Goal: Transaction & Acquisition: Purchase product/service

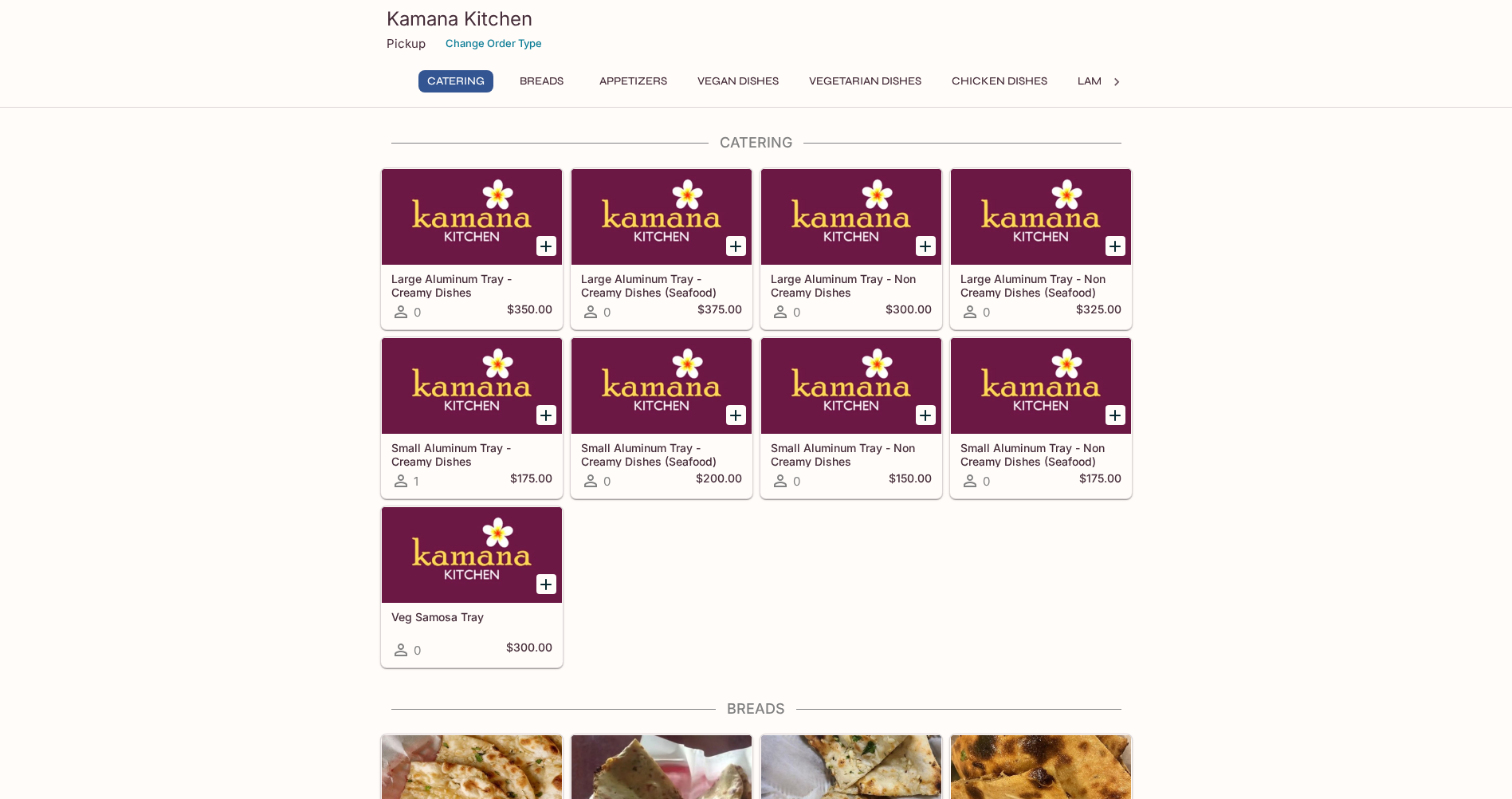
click at [621, 87] on button "Appetizers" at bounding box center [633, 81] width 85 height 23
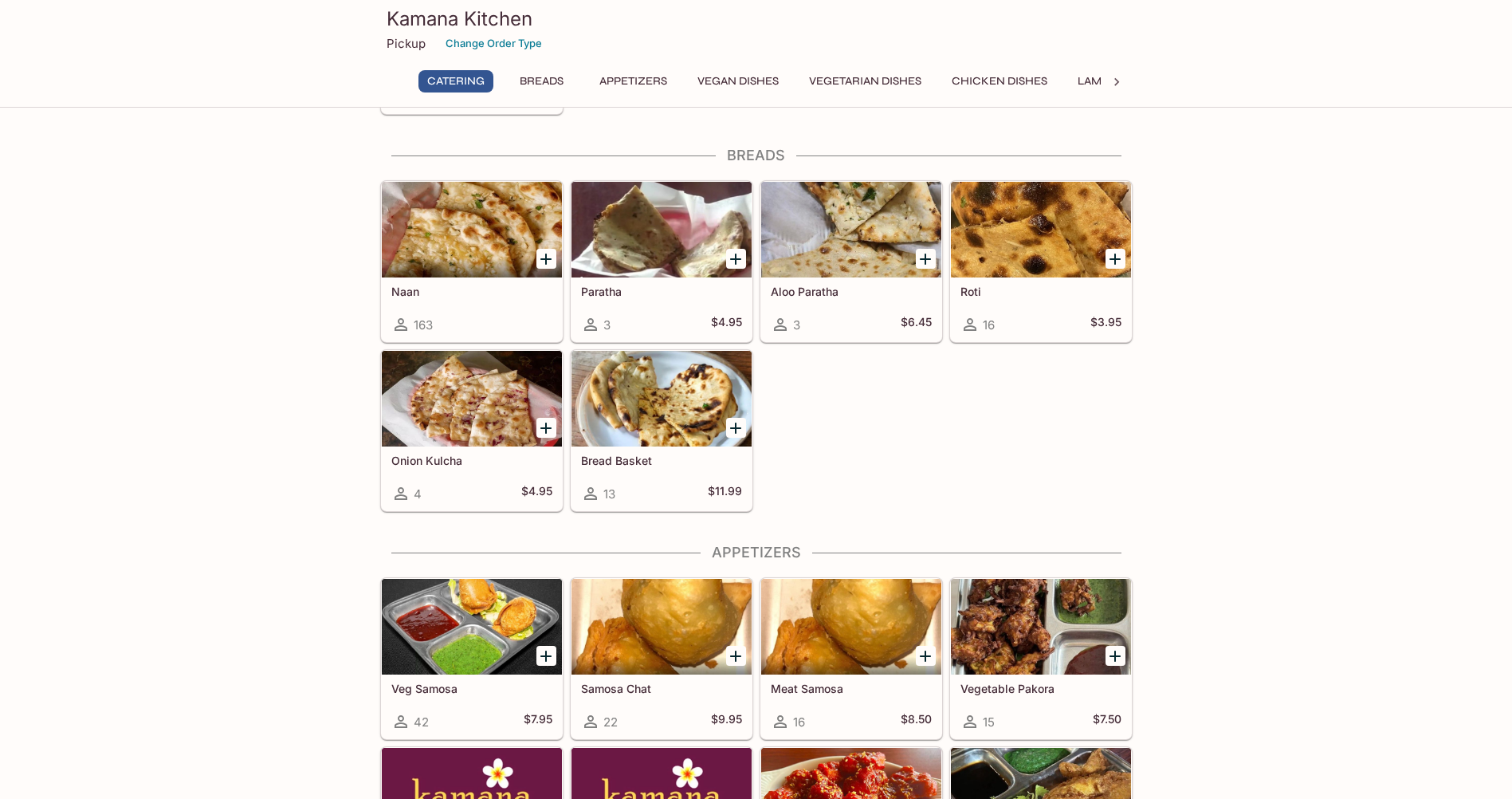
scroll to position [563, 0]
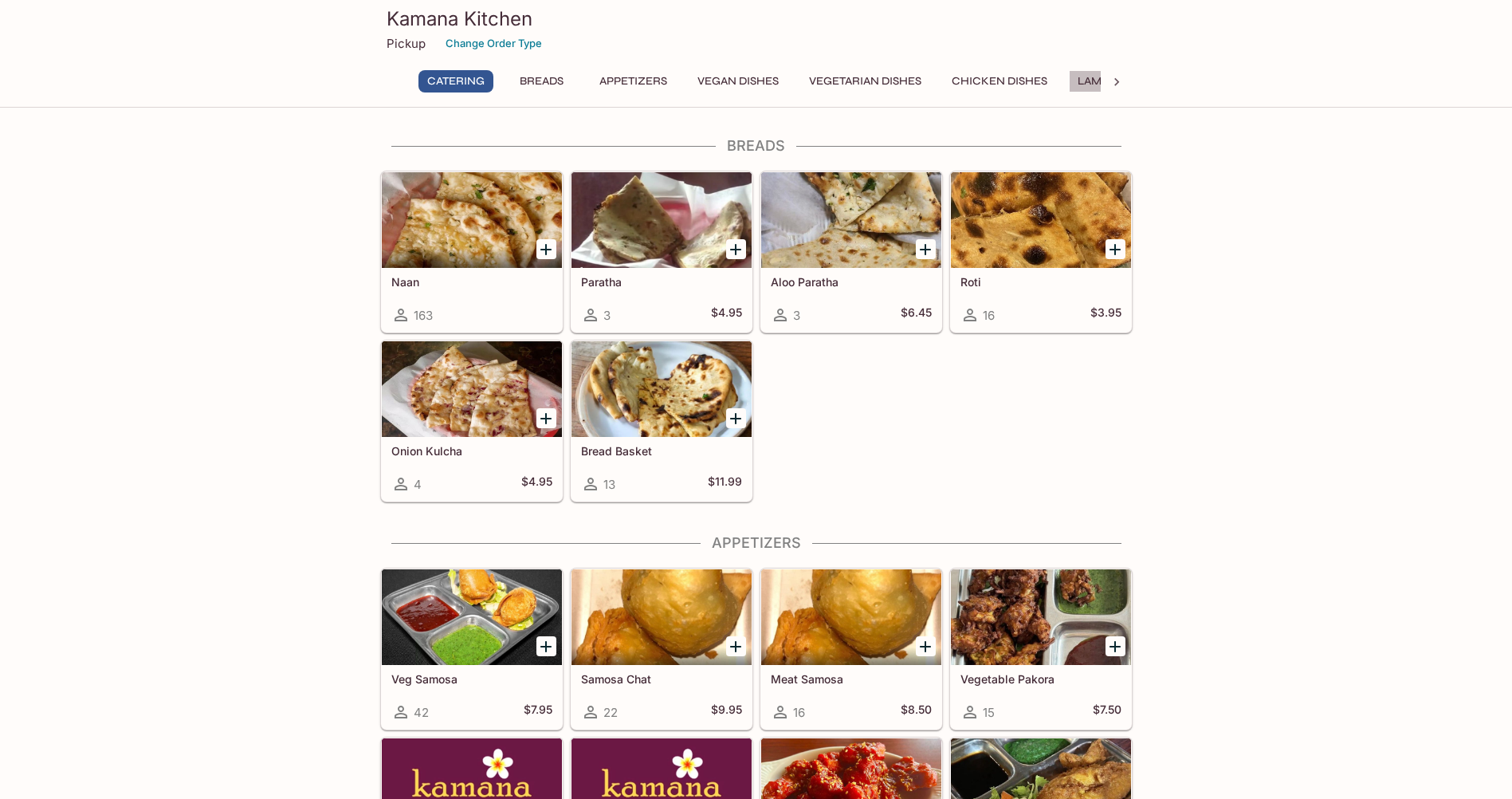
click at [1096, 78] on button "Lamb Dishes" at bounding box center [1114, 81] width 91 height 23
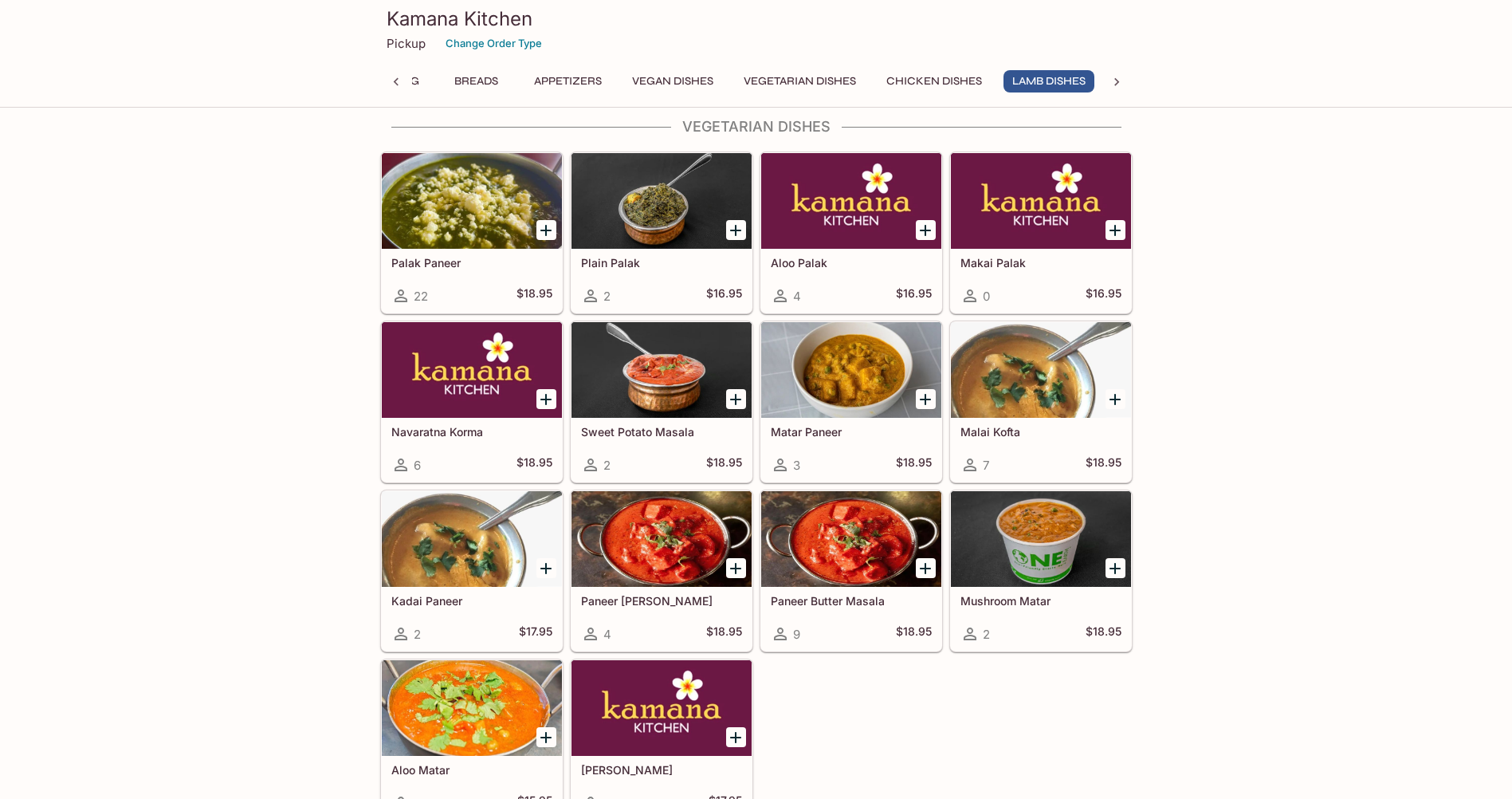
scroll to position [3226, 0]
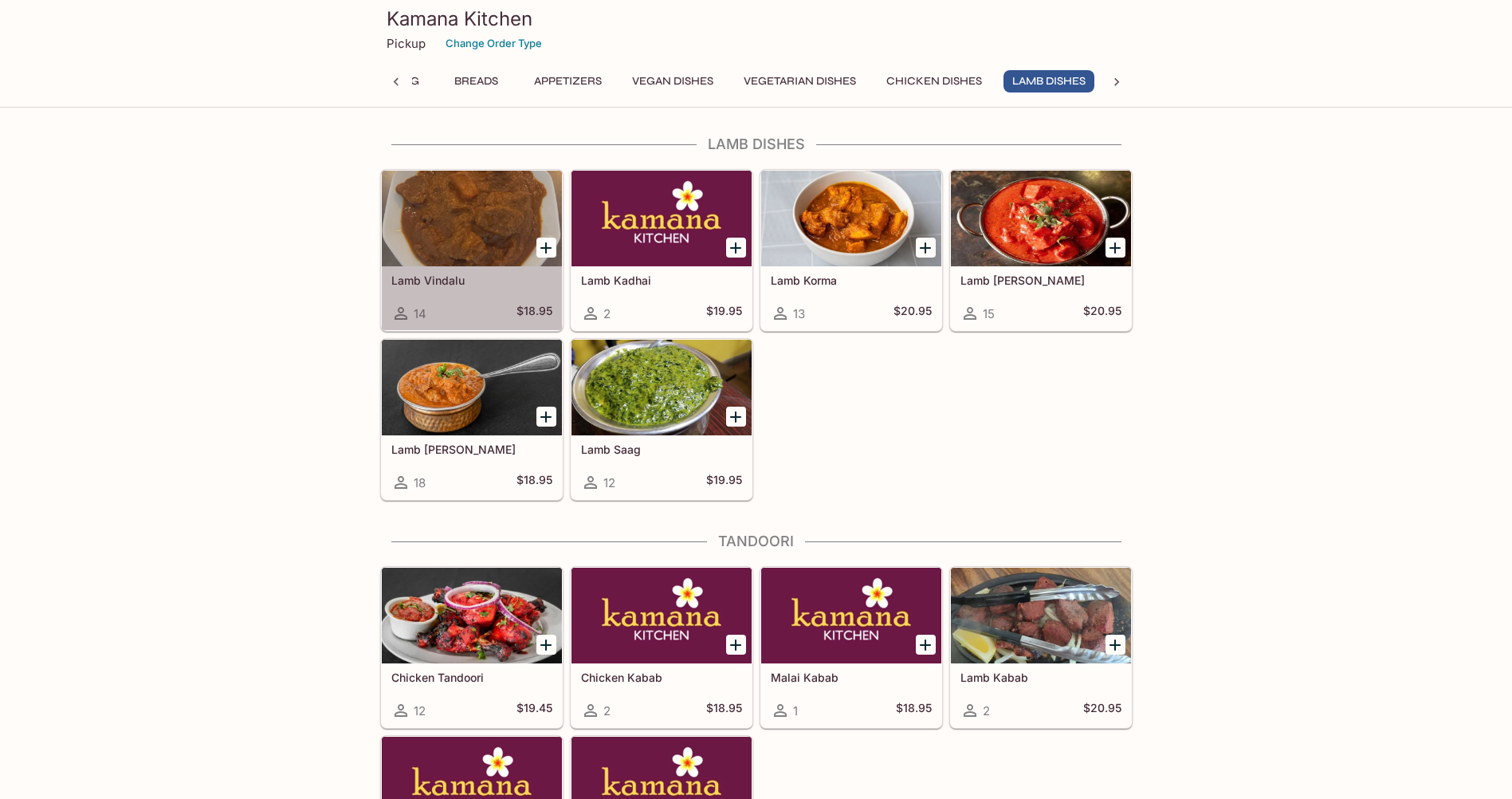
click at [427, 260] on div at bounding box center [471, 218] width 180 height 96
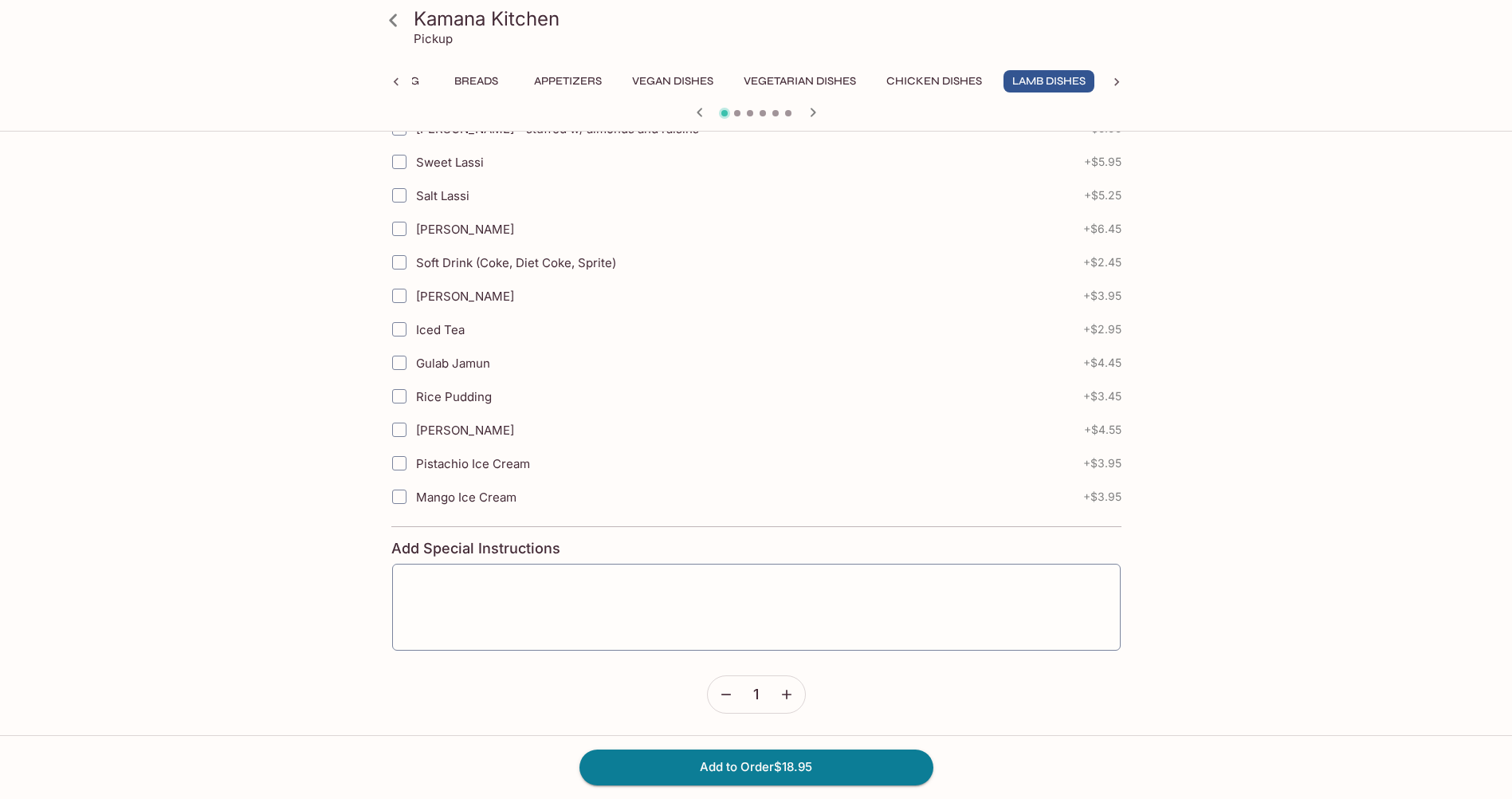
scroll to position [538, 0]
click at [633, 589] on textarea at bounding box center [756, 605] width 706 height 60
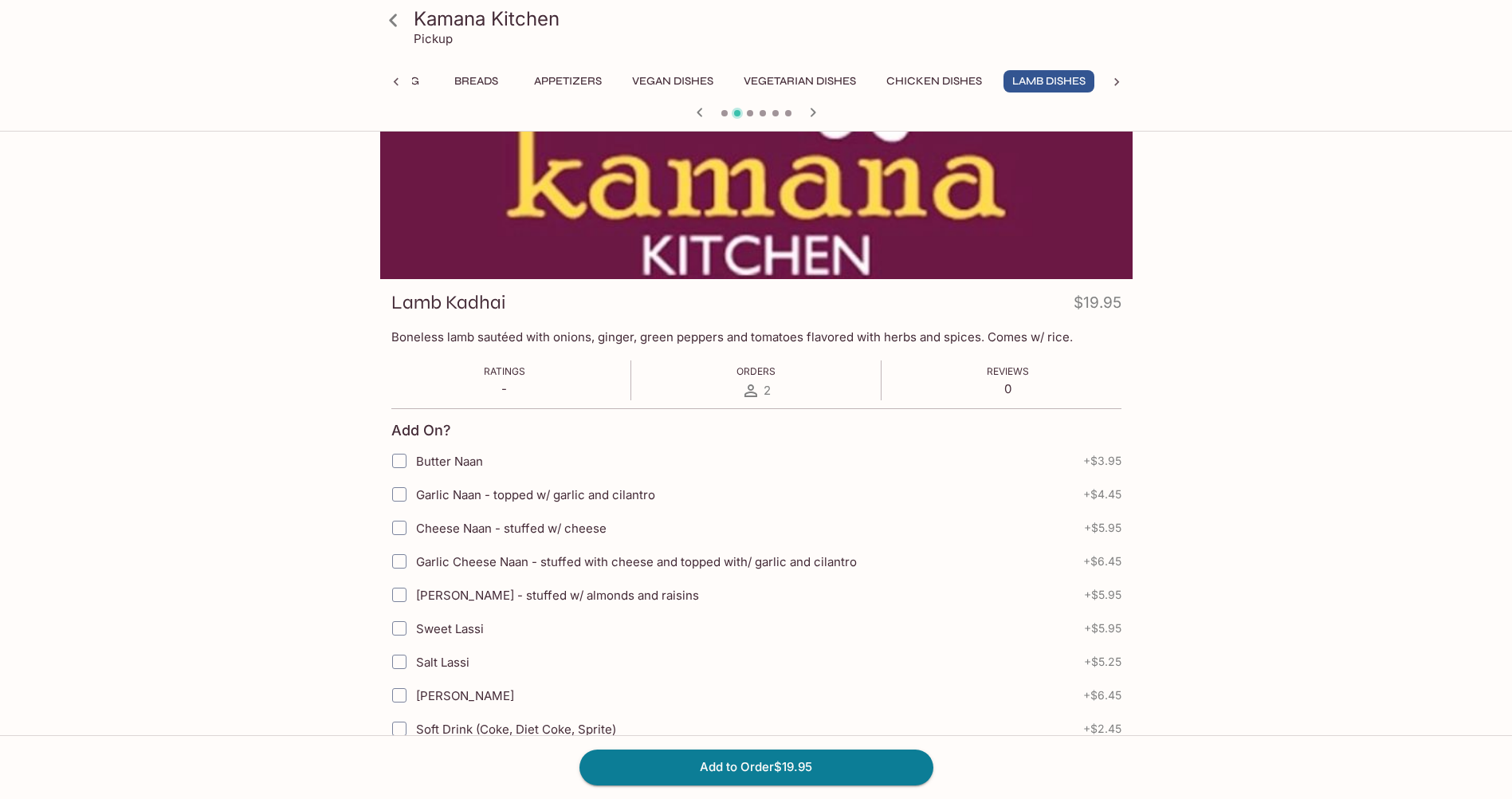
scroll to position [0, 0]
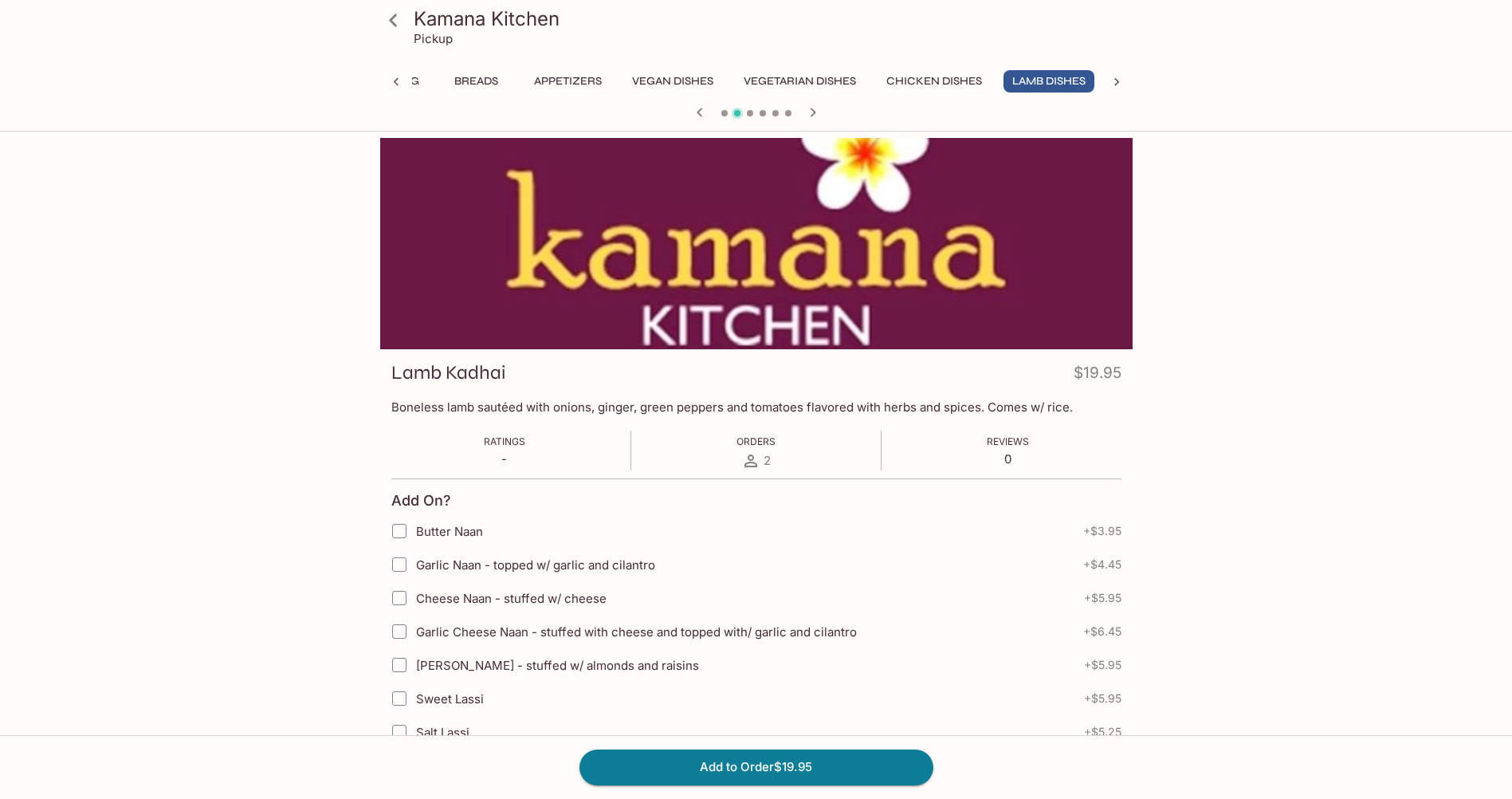
click at [957, 77] on button "Chicken Dishes" at bounding box center [934, 81] width 113 height 23
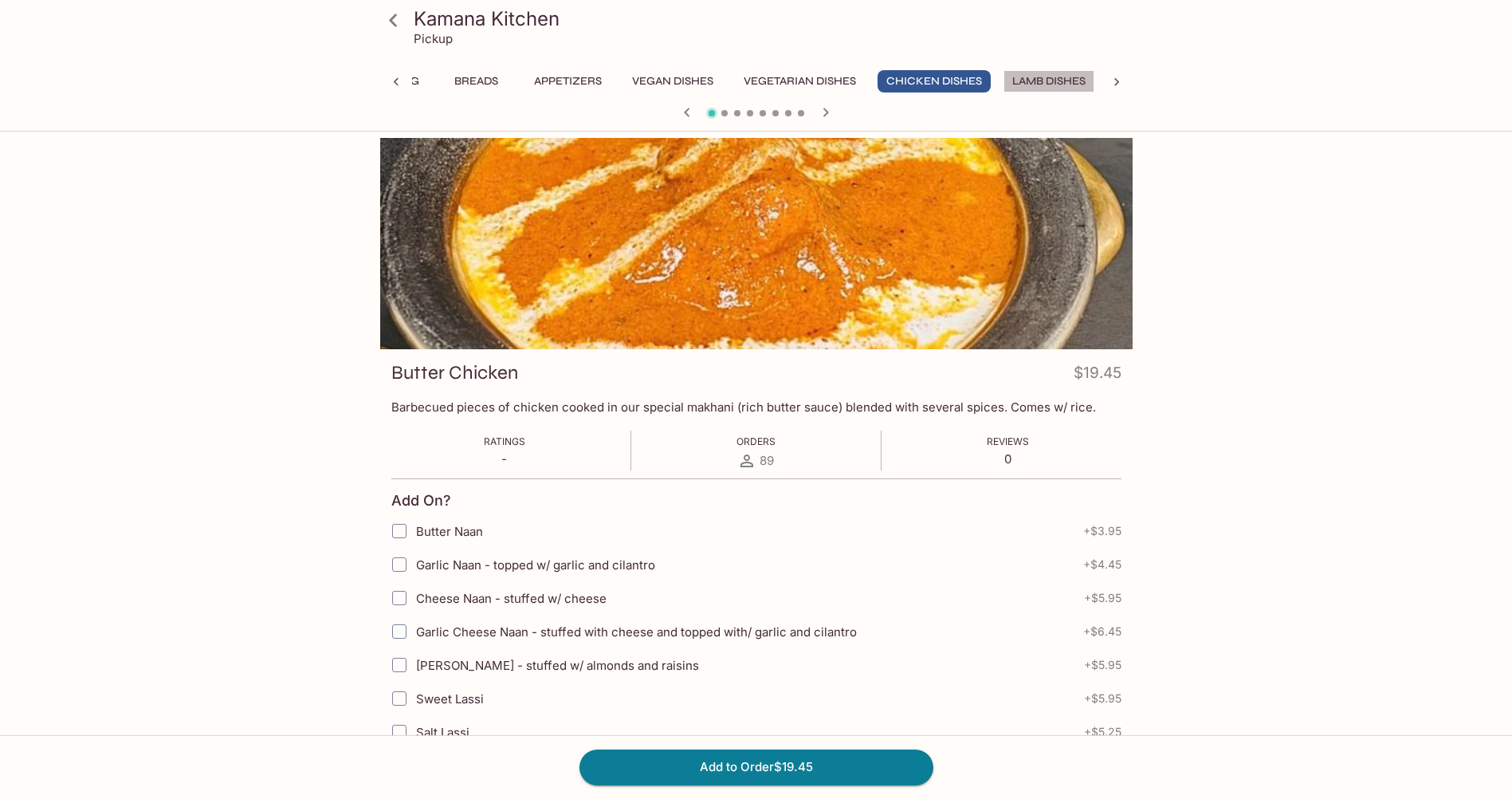
click at [1028, 80] on button "Lamb Dishes" at bounding box center [1049, 81] width 91 height 23
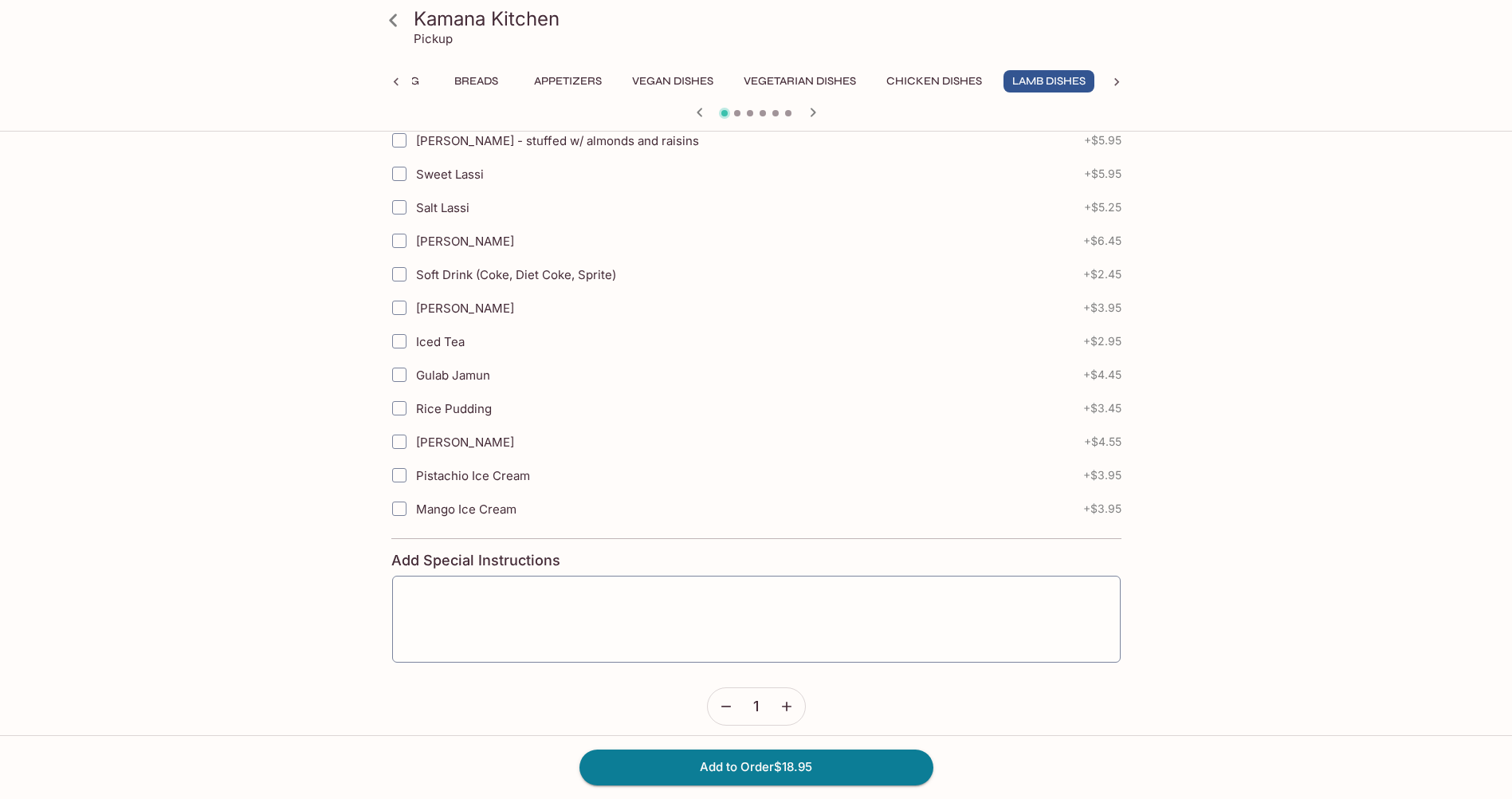
scroll to position [538, 0]
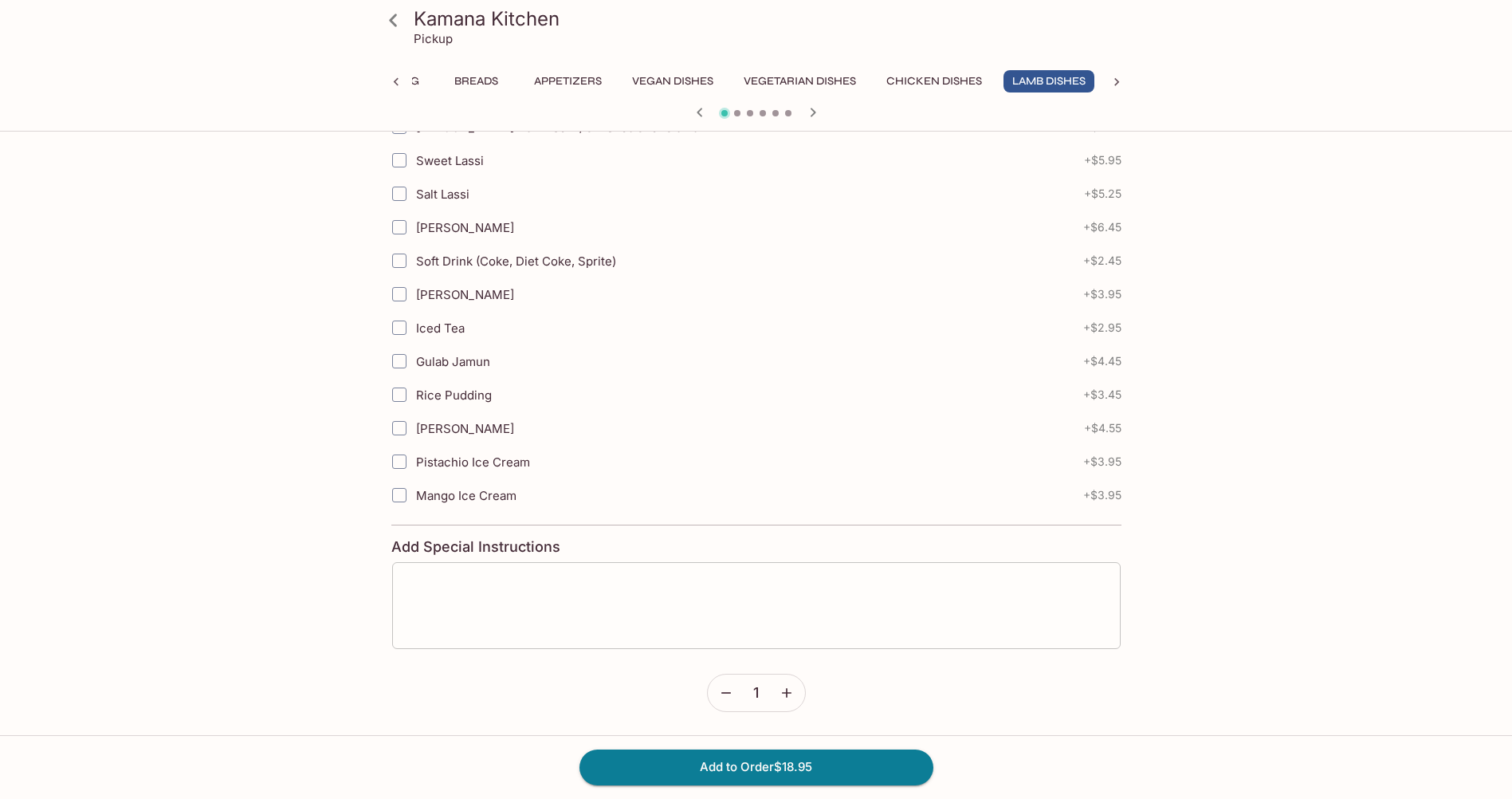
click at [471, 569] on div "x ​" at bounding box center [757, 605] width 730 height 89
click at [657, 551] on h4 "Add Special Instructions" at bounding box center [757, 547] width 730 height 18
click at [696, 112] on icon "button" at bounding box center [700, 113] width 19 height 19
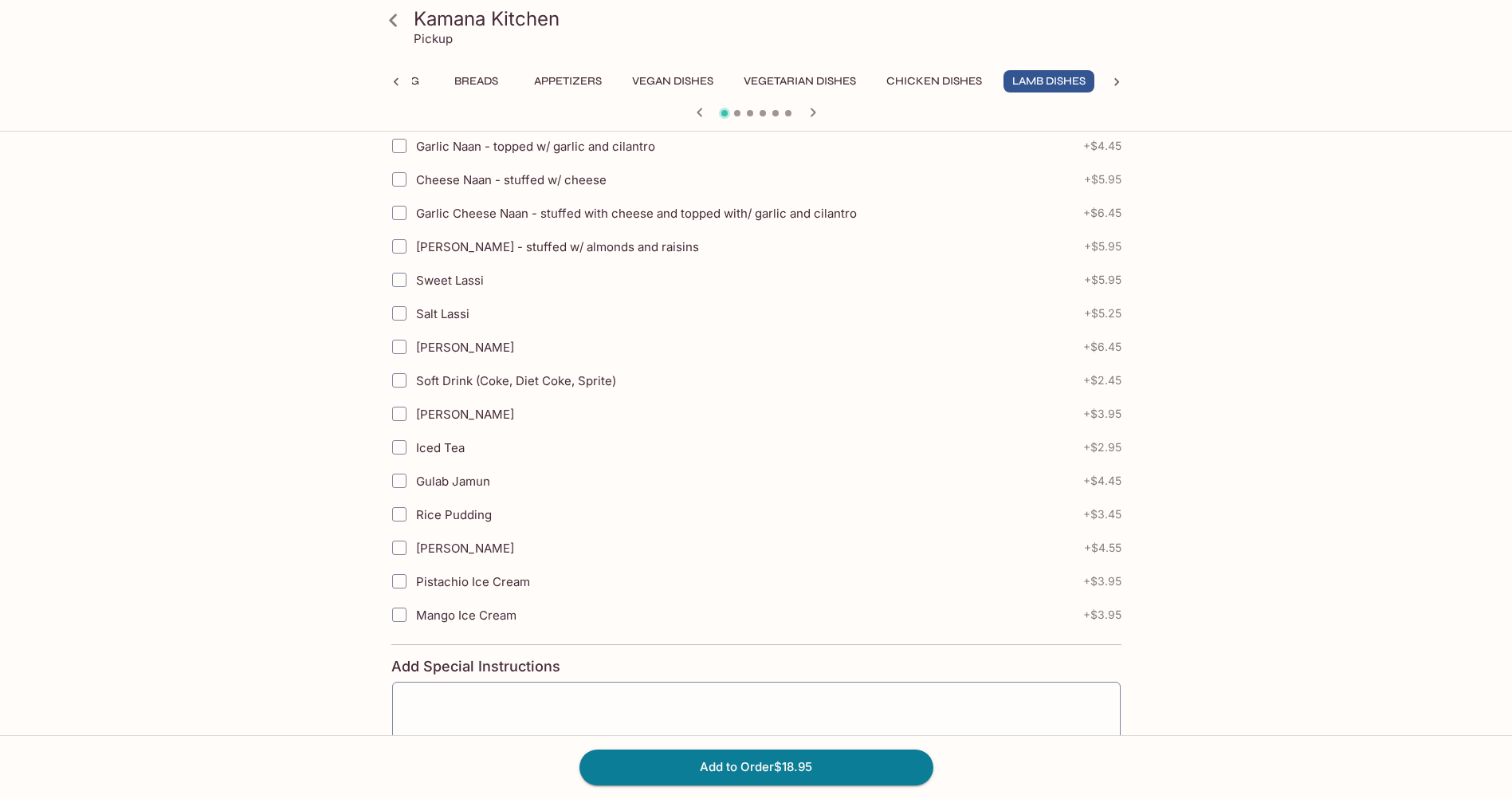
scroll to position [478, 0]
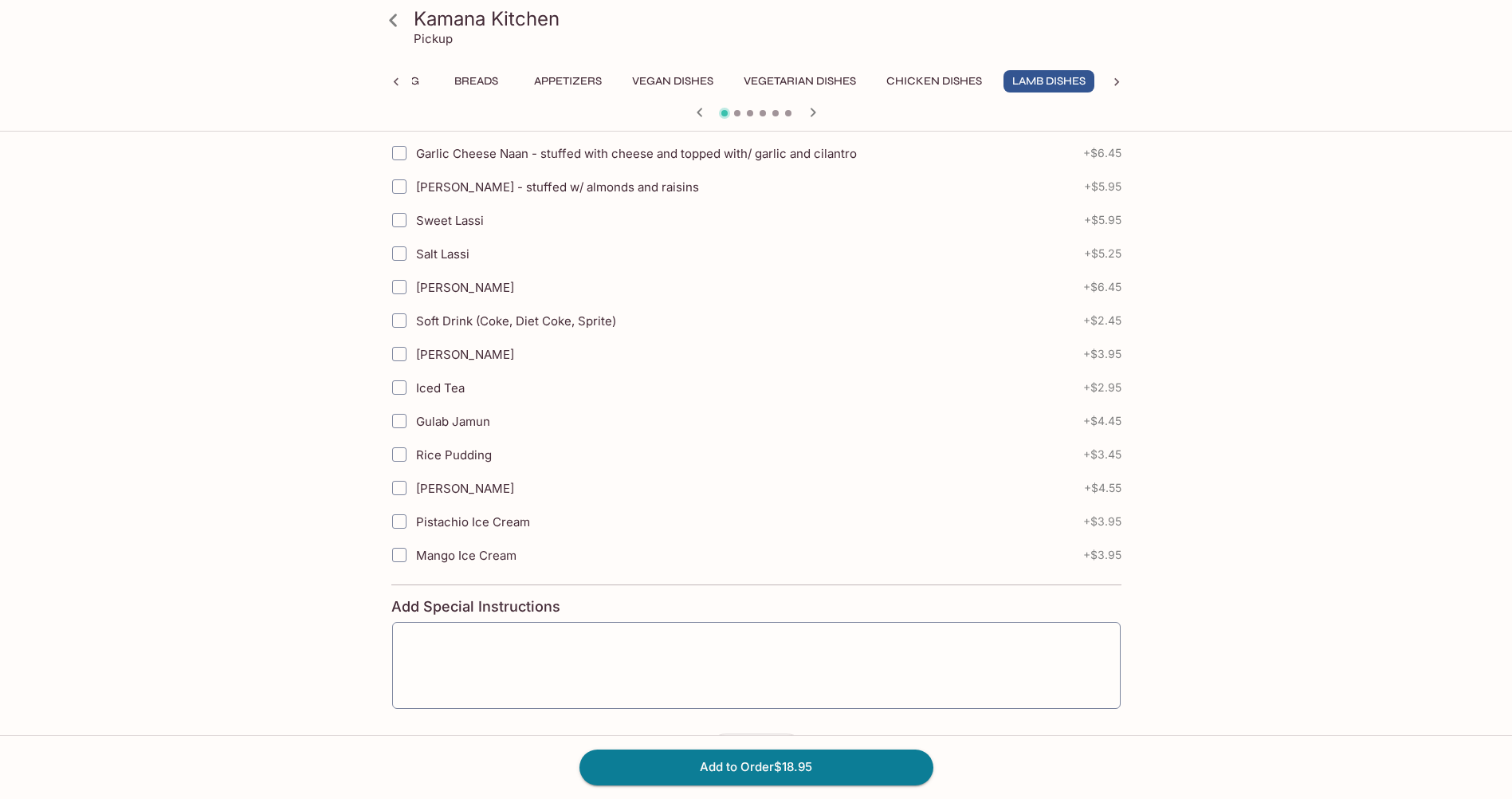
click at [545, 623] on div "x ​" at bounding box center [757, 665] width 730 height 89
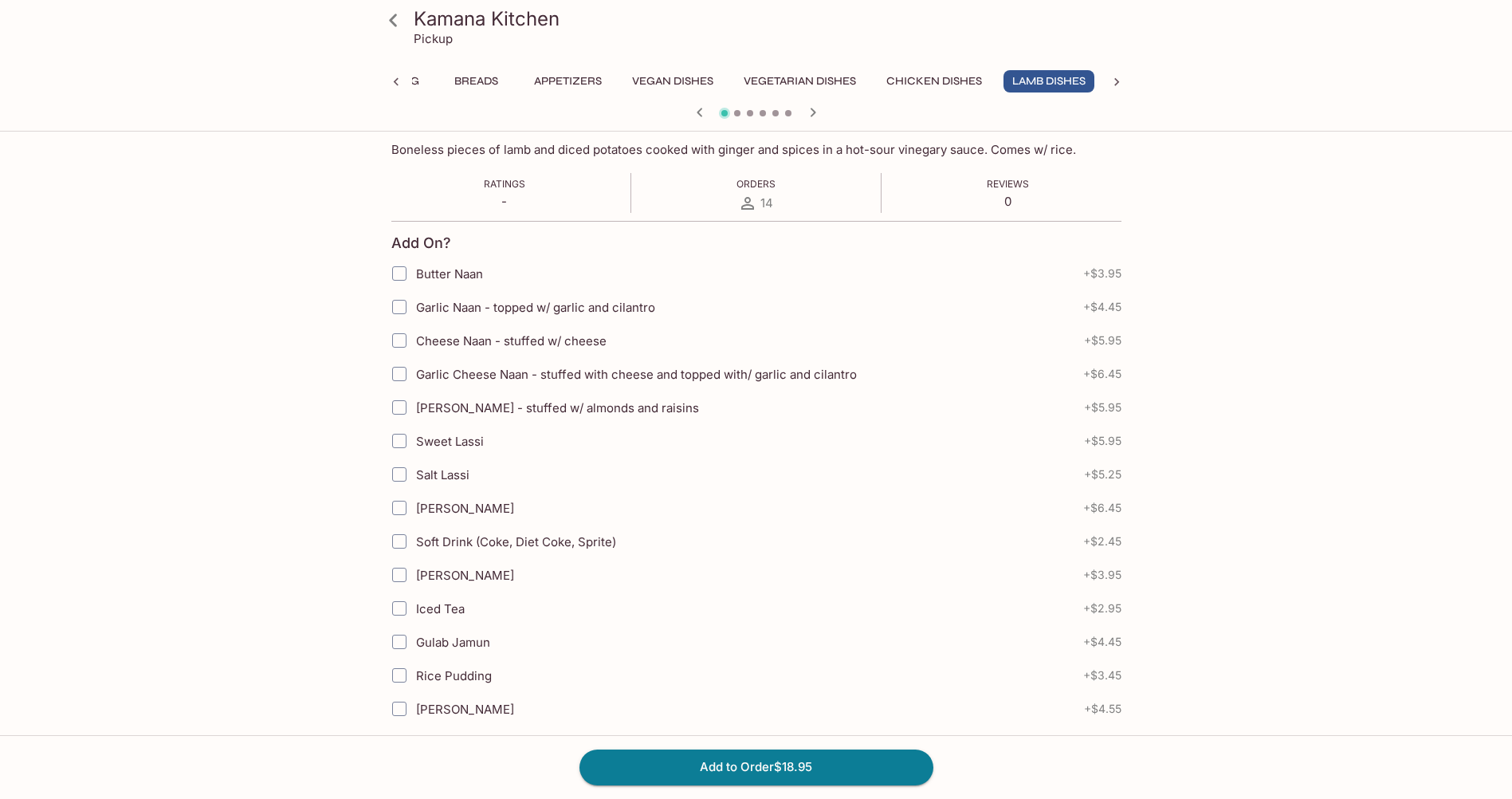
scroll to position [239, 0]
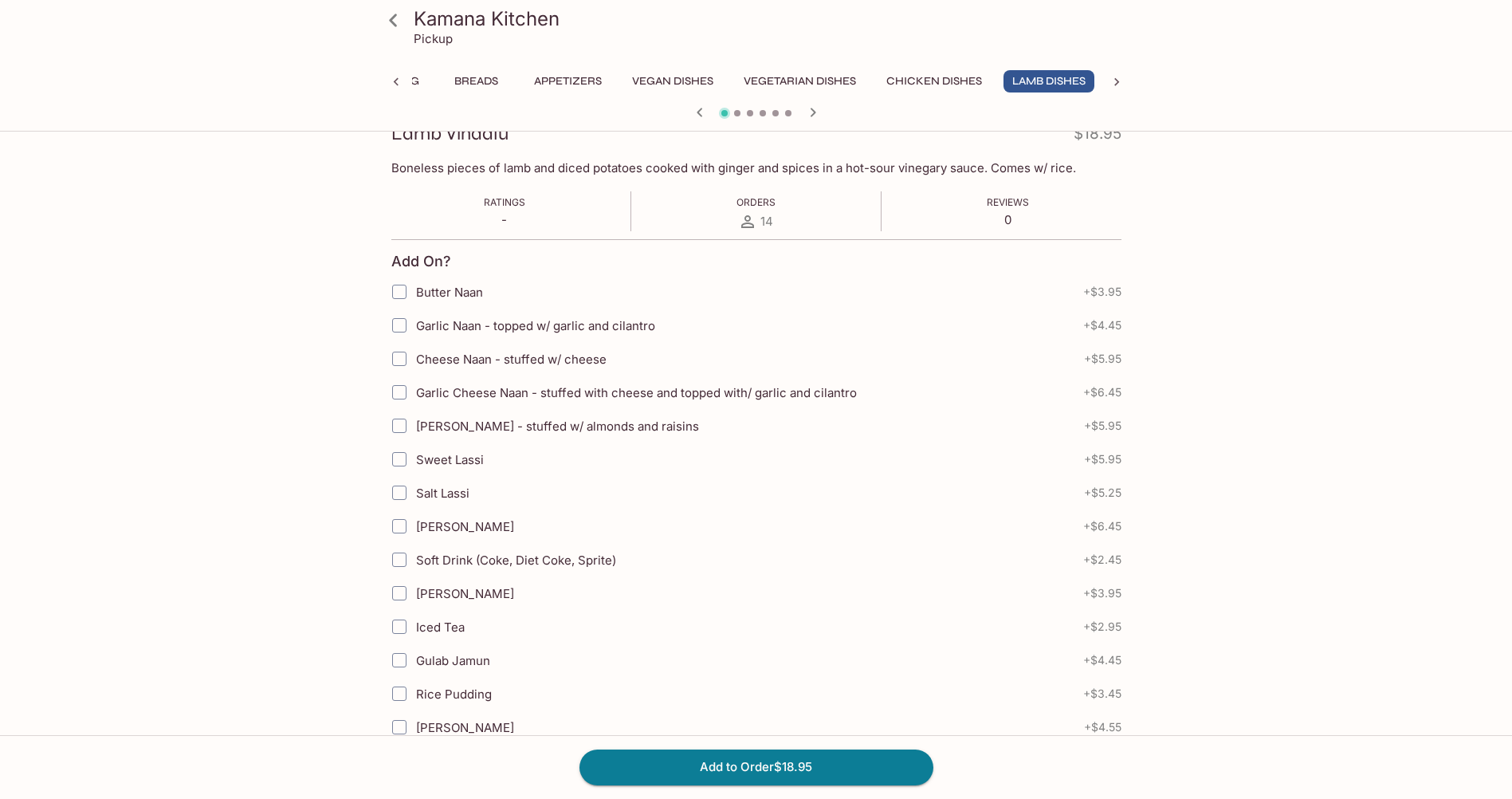
type textarea "Hot-Spicy"
click at [401, 360] on input "Cheese Naan - stuffed w/ cheese" at bounding box center [400, 359] width 32 height 32
checkbox input "true"
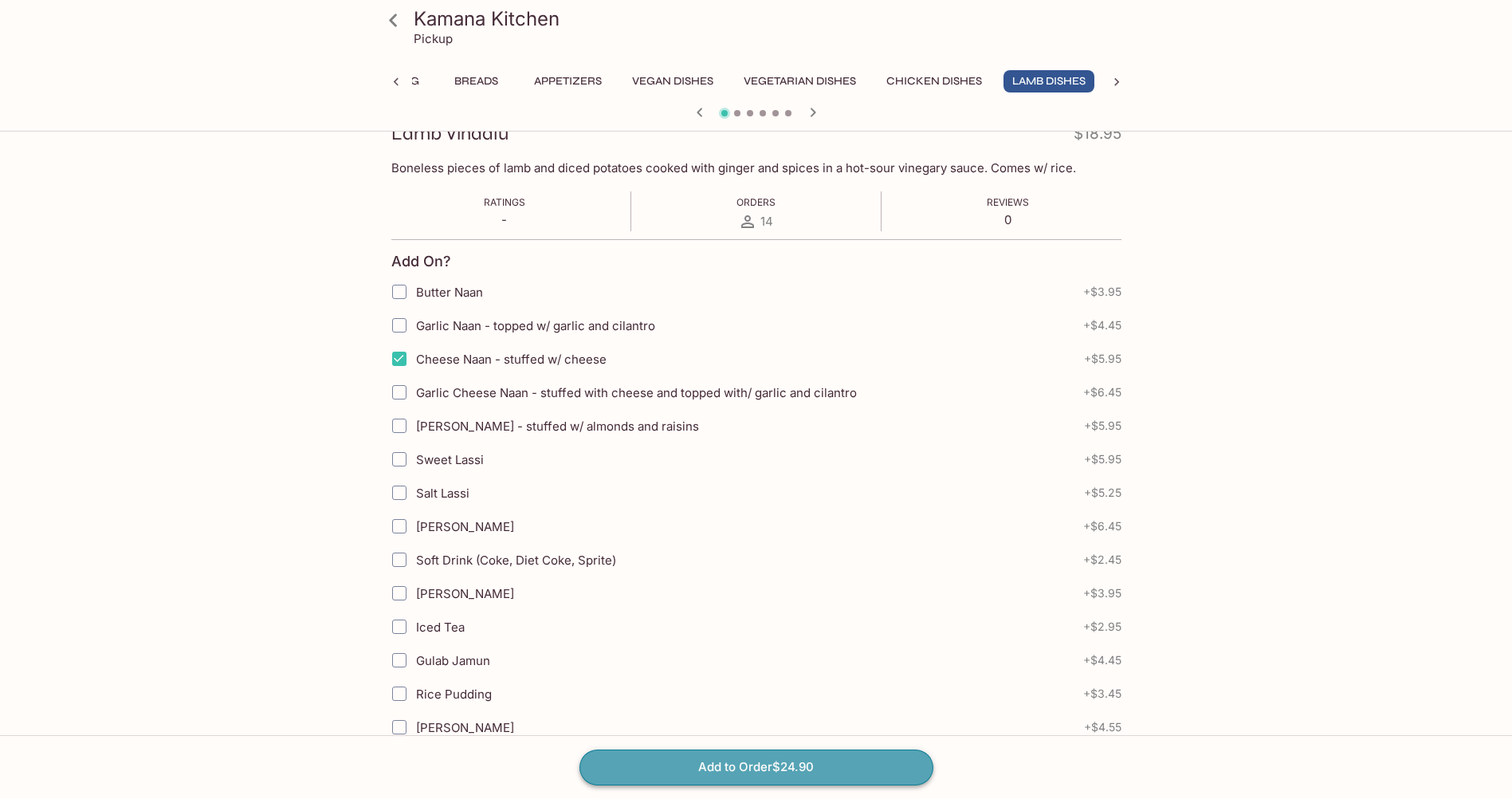
click at [701, 771] on button "Add to Order $24.90" at bounding box center [756, 767] width 354 height 35
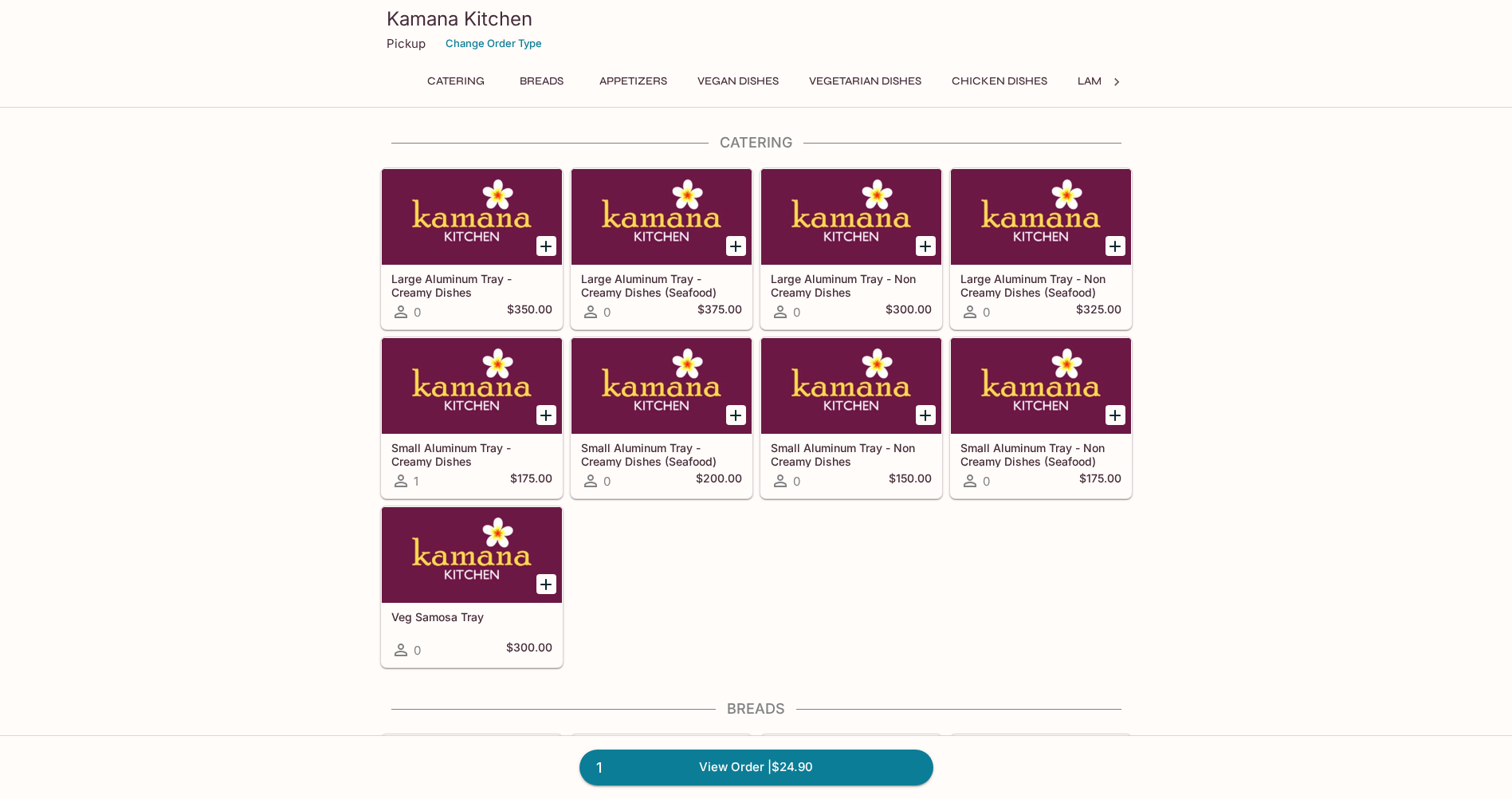
click at [864, 82] on button "Vegetarian Dishes" at bounding box center [865, 81] width 130 height 23
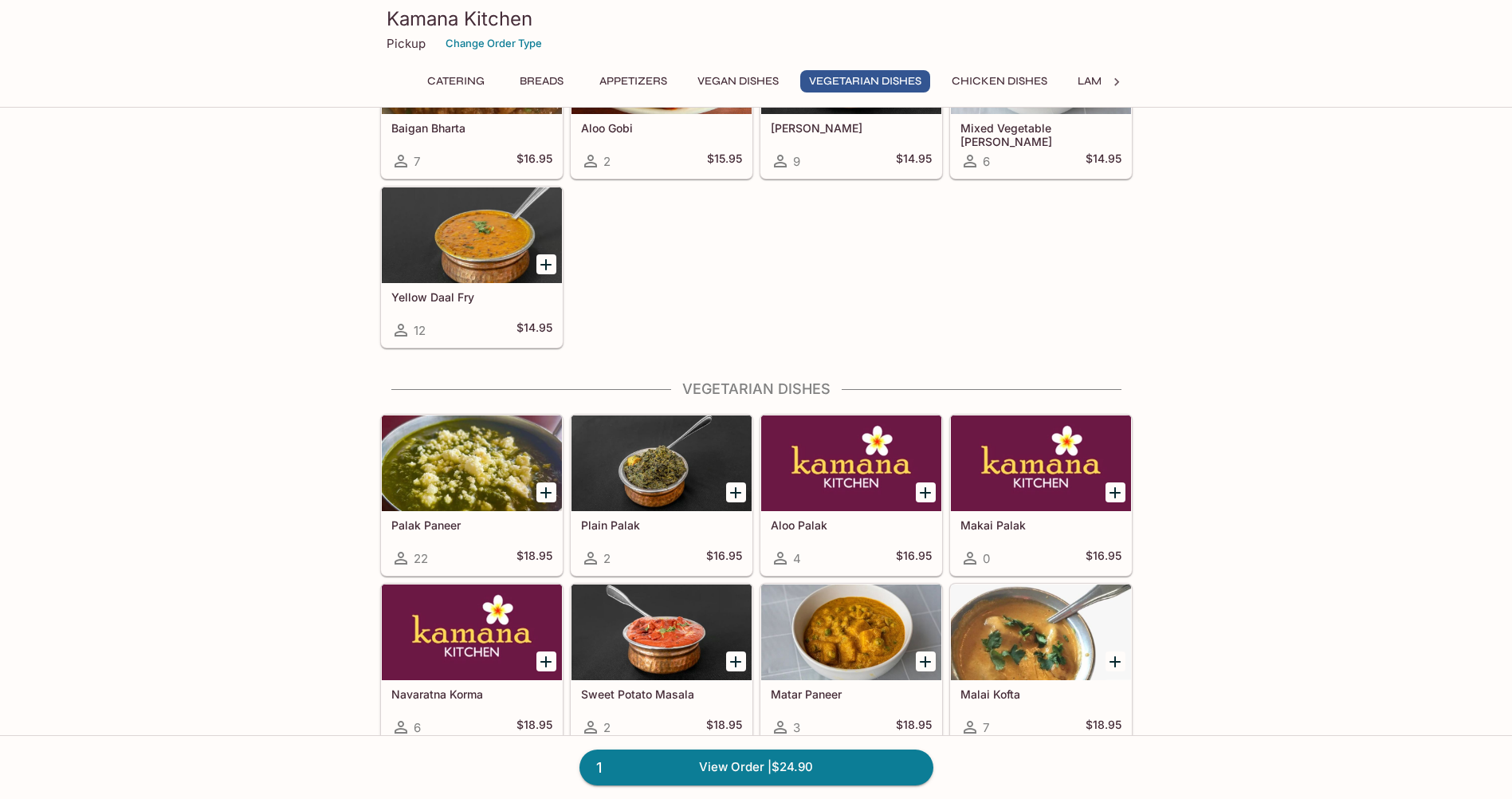
scroll to position [2094, 0]
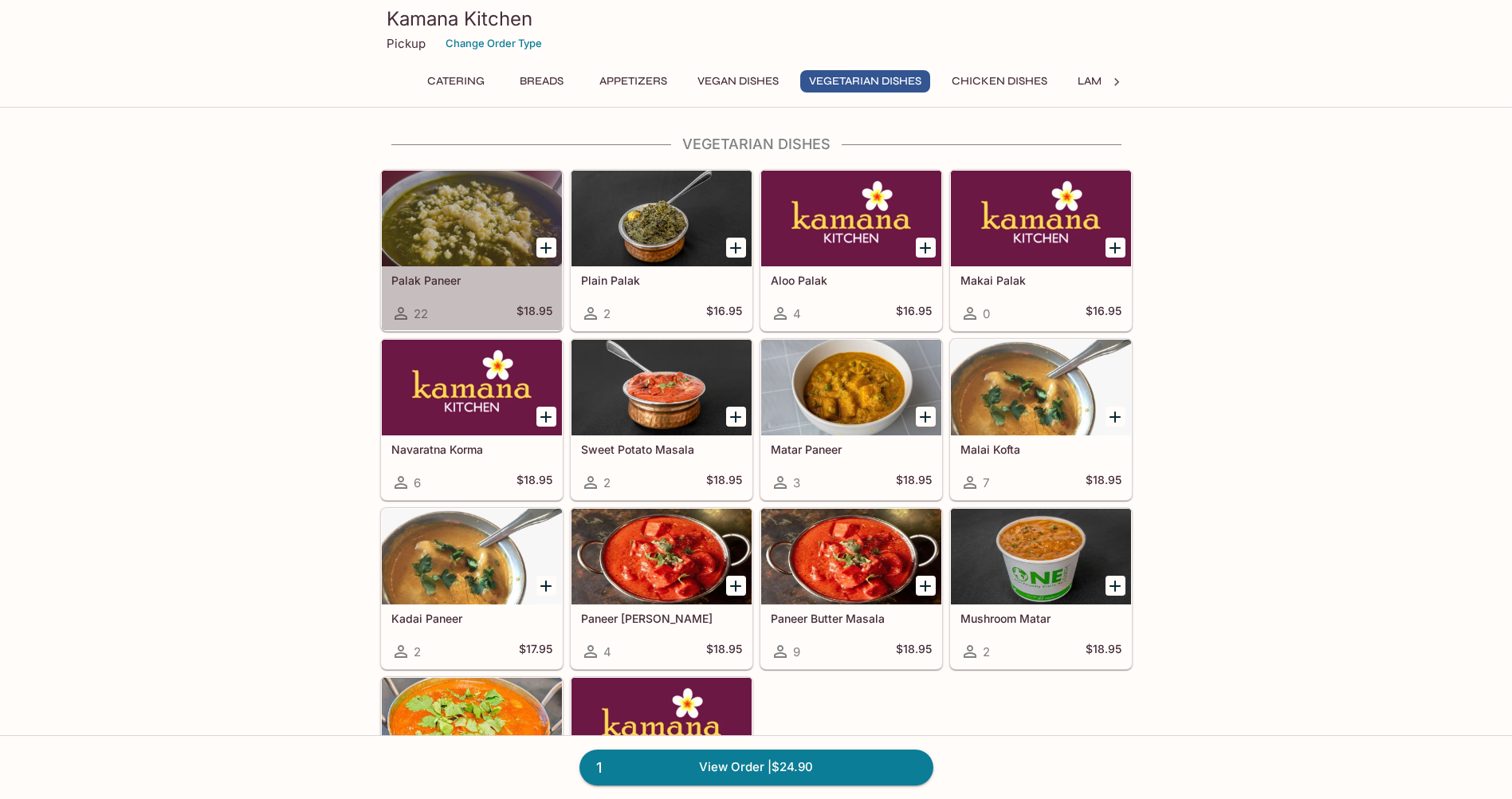
click at [471, 293] on div "Palak Paneer 22 $18.95" at bounding box center [471, 298] width 180 height 64
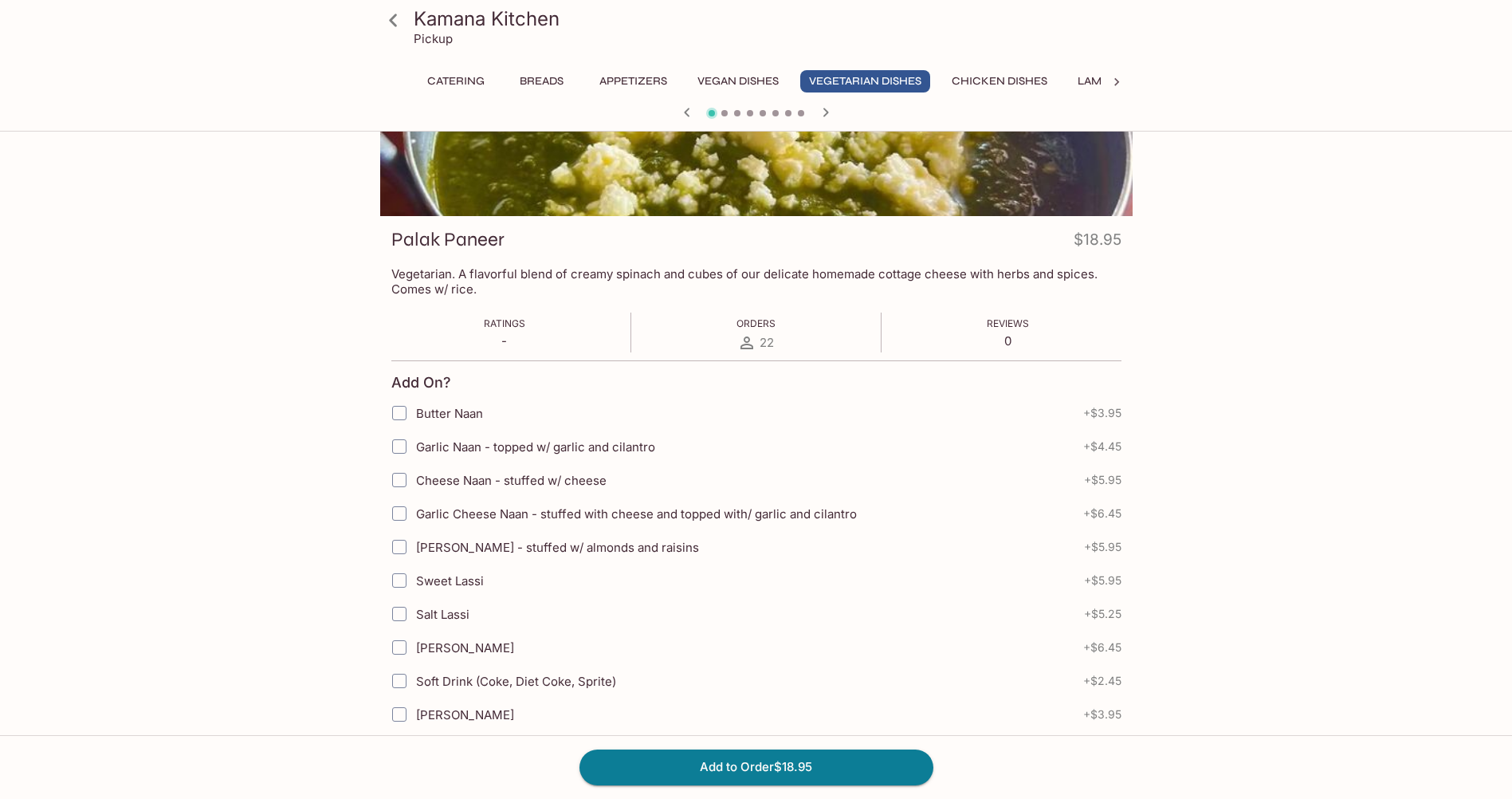
scroll to position [160, 0]
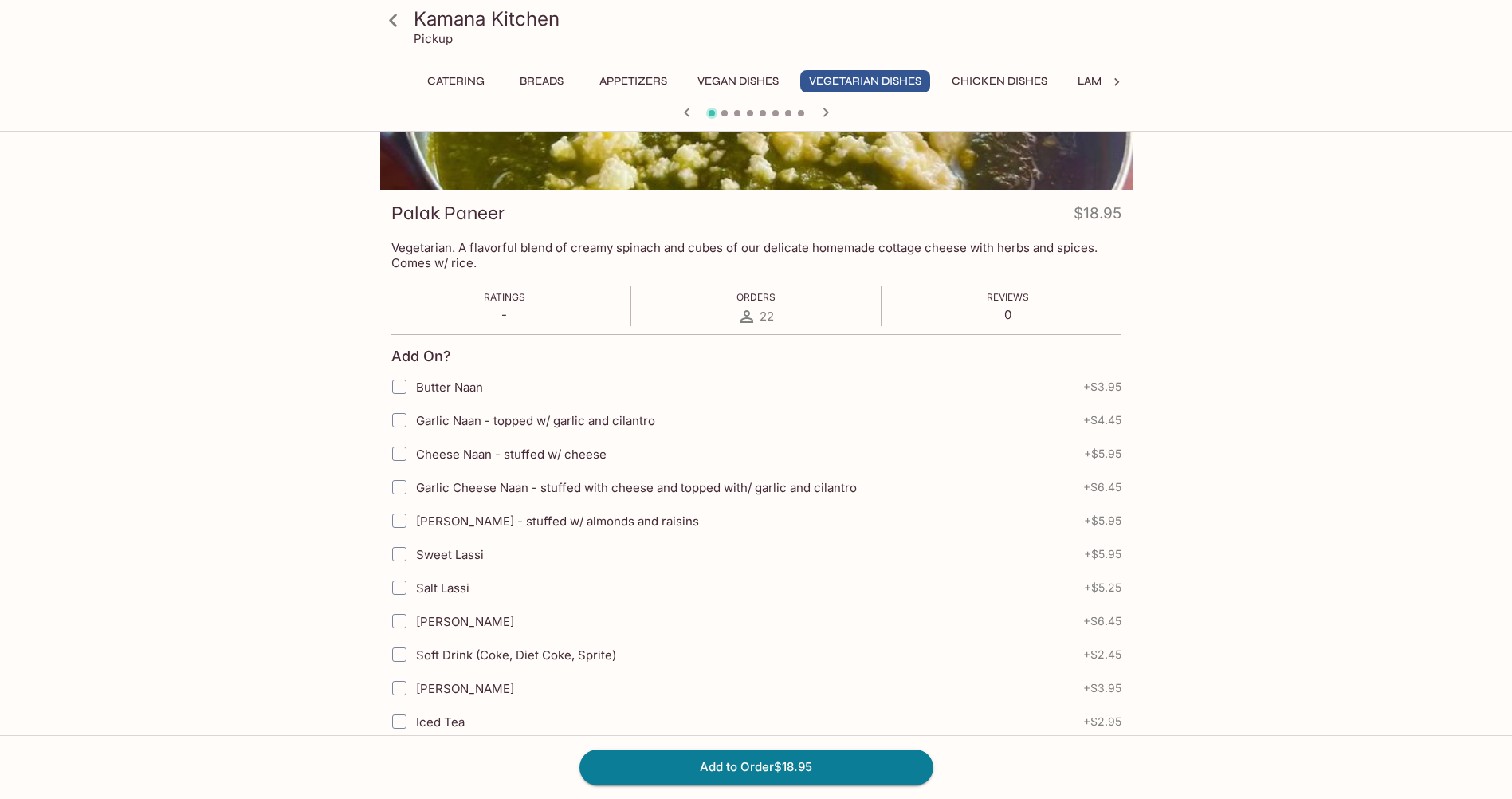
click at [404, 455] on input "Cheese Naan - stuffed w/ cheese" at bounding box center [400, 454] width 32 height 32
checkbox input "true"
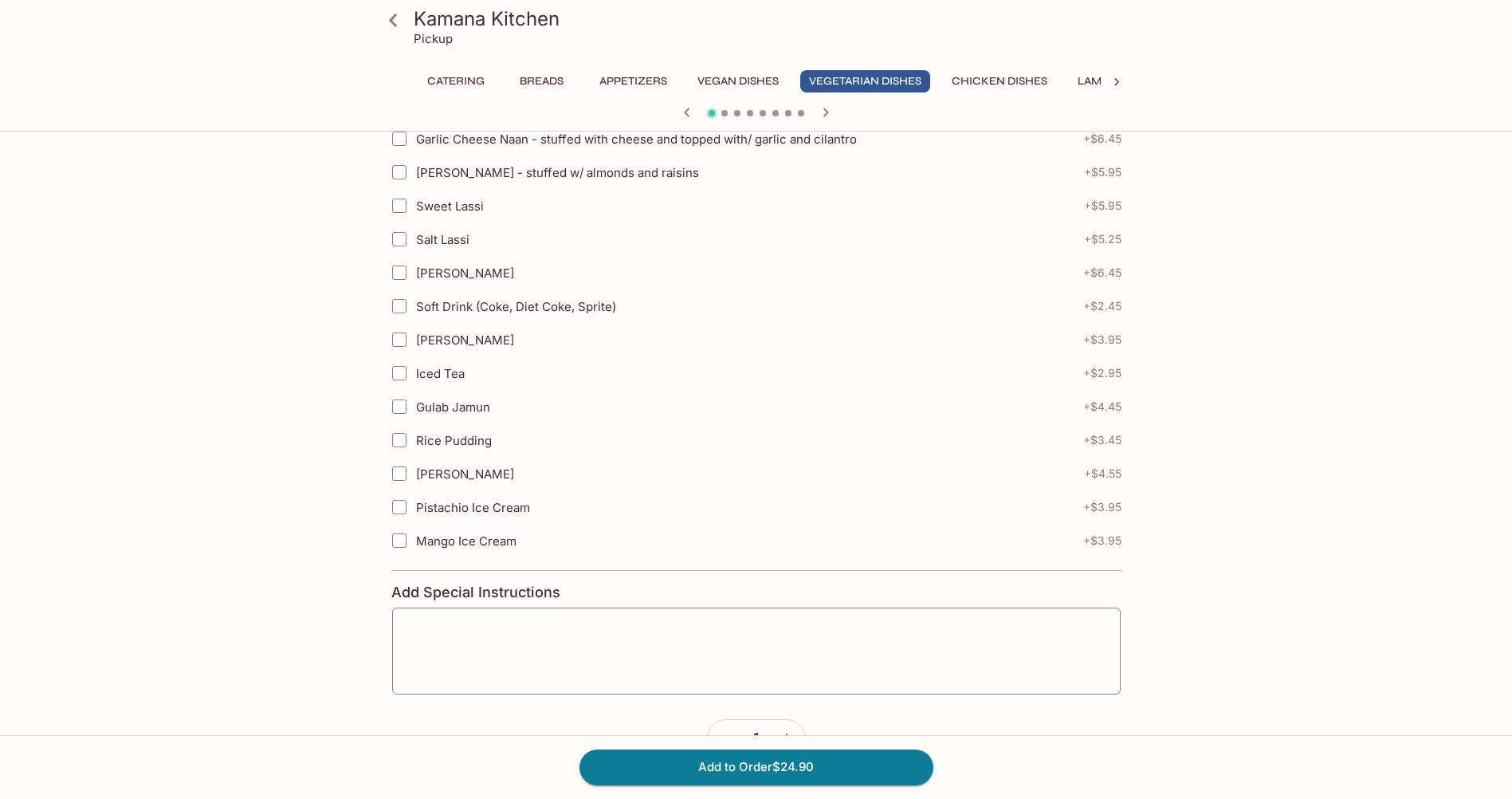
scroll to position [553, 0]
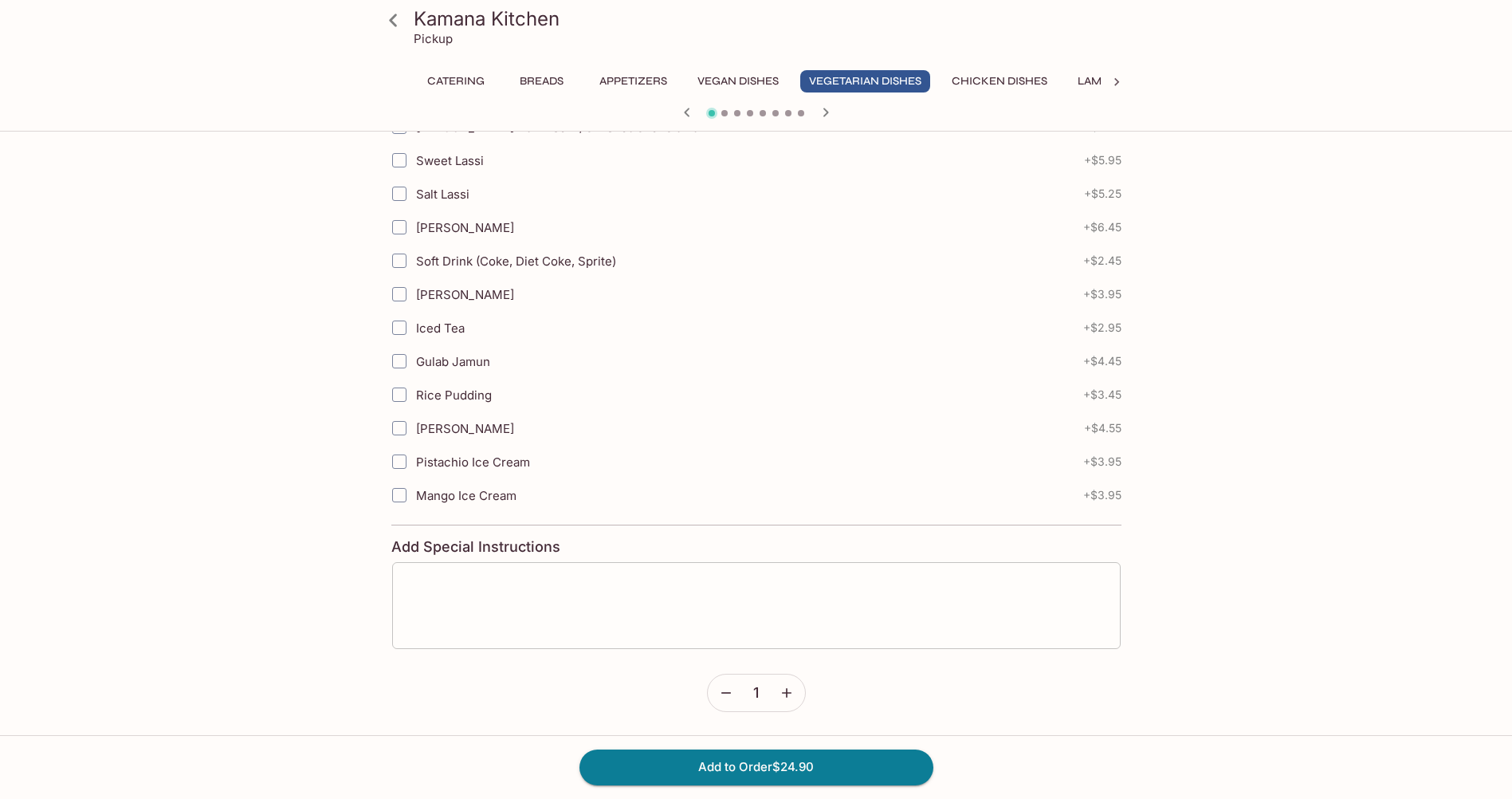
click at [710, 578] on textarea at bounding box center [756, 605] width 706 height 60
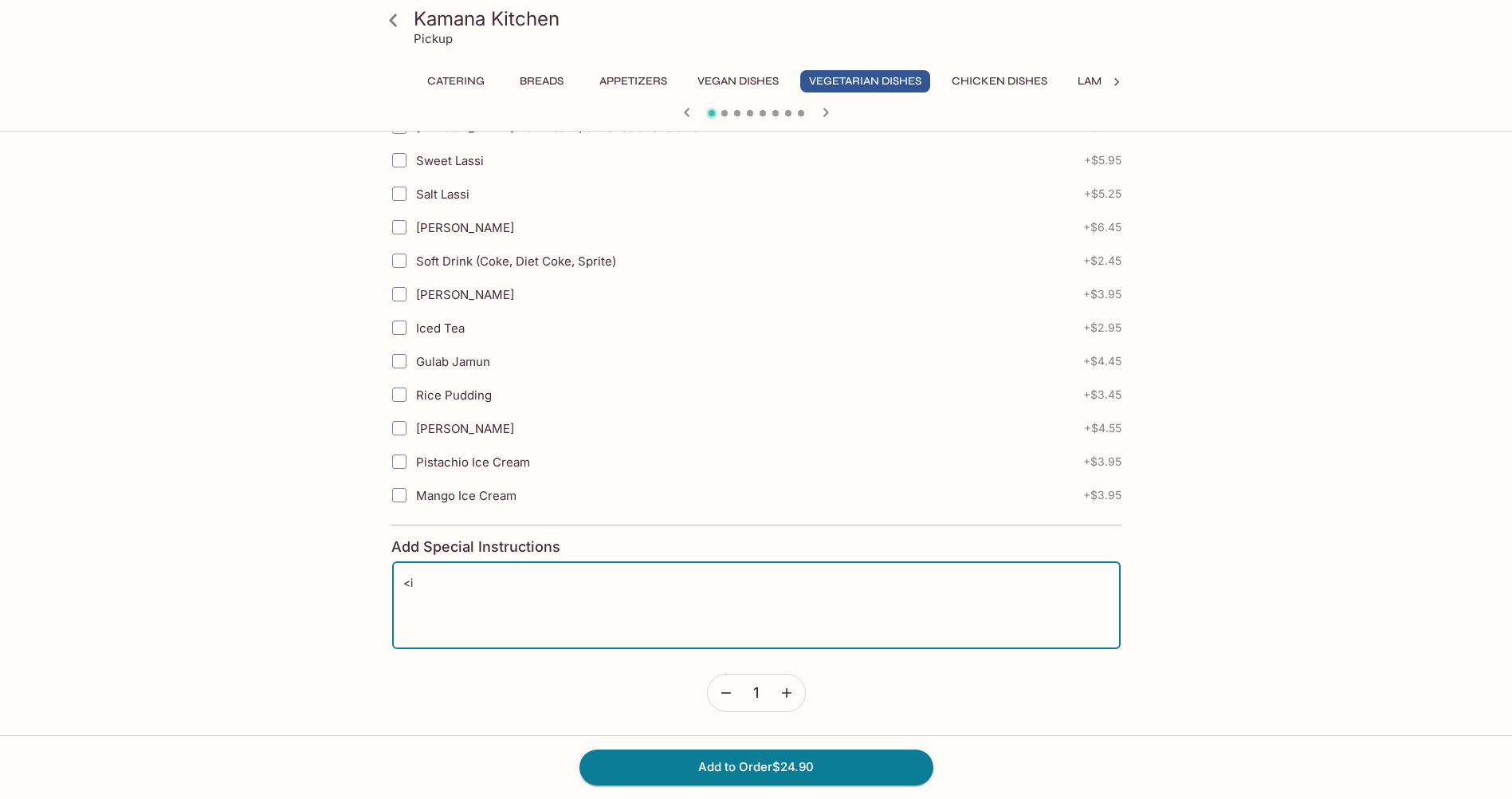
type textarea "<"
type textarea "Mild"
click at [789, 762] on button "Add to Order $24.90" at bounding box center [756, 767] width 354 height 35
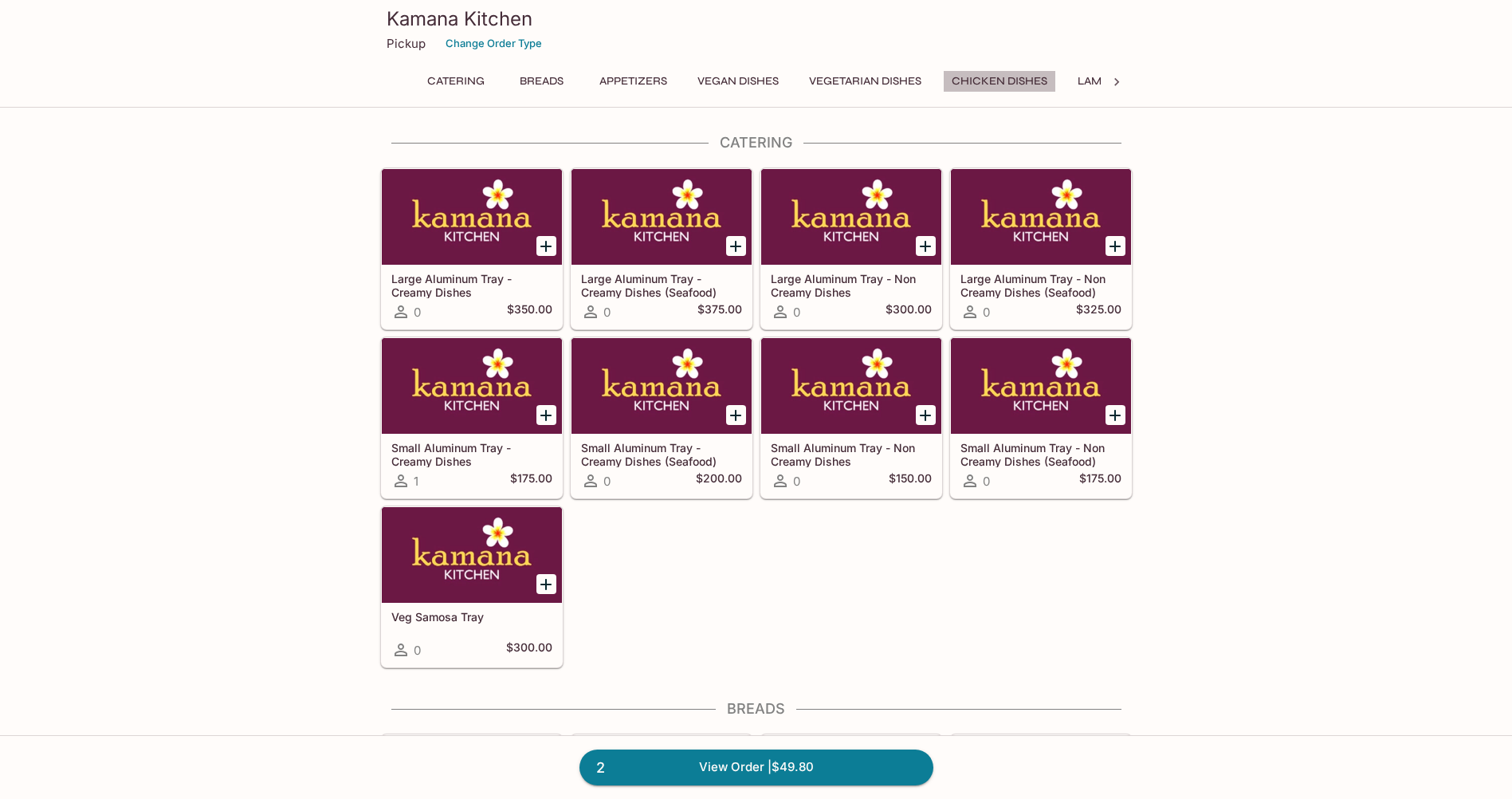
click at [1012, 81] on button "Chicken Dishes" at bounding box center [999, 81] width 113 height 23
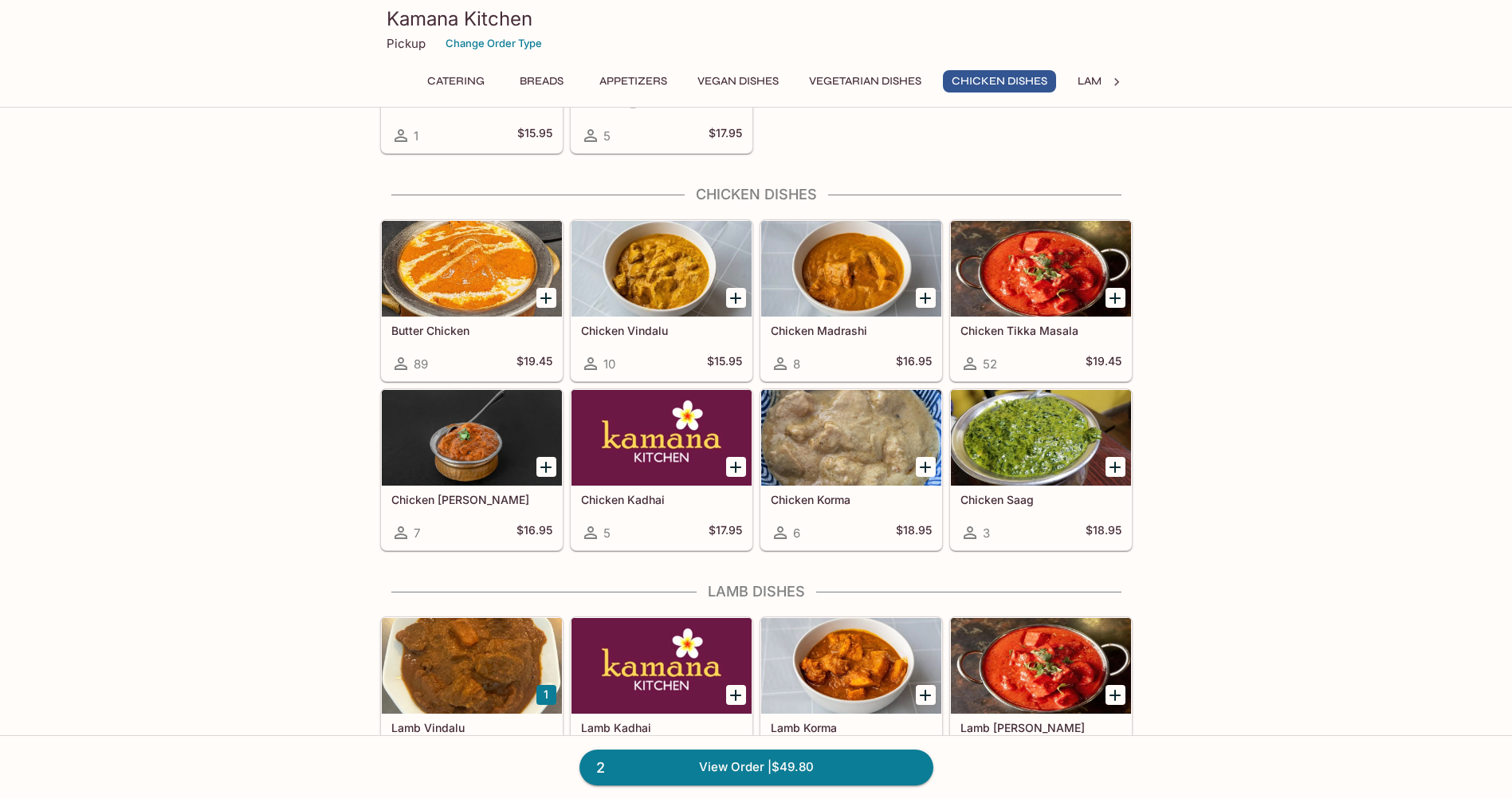
scroll to position [2828, 0]
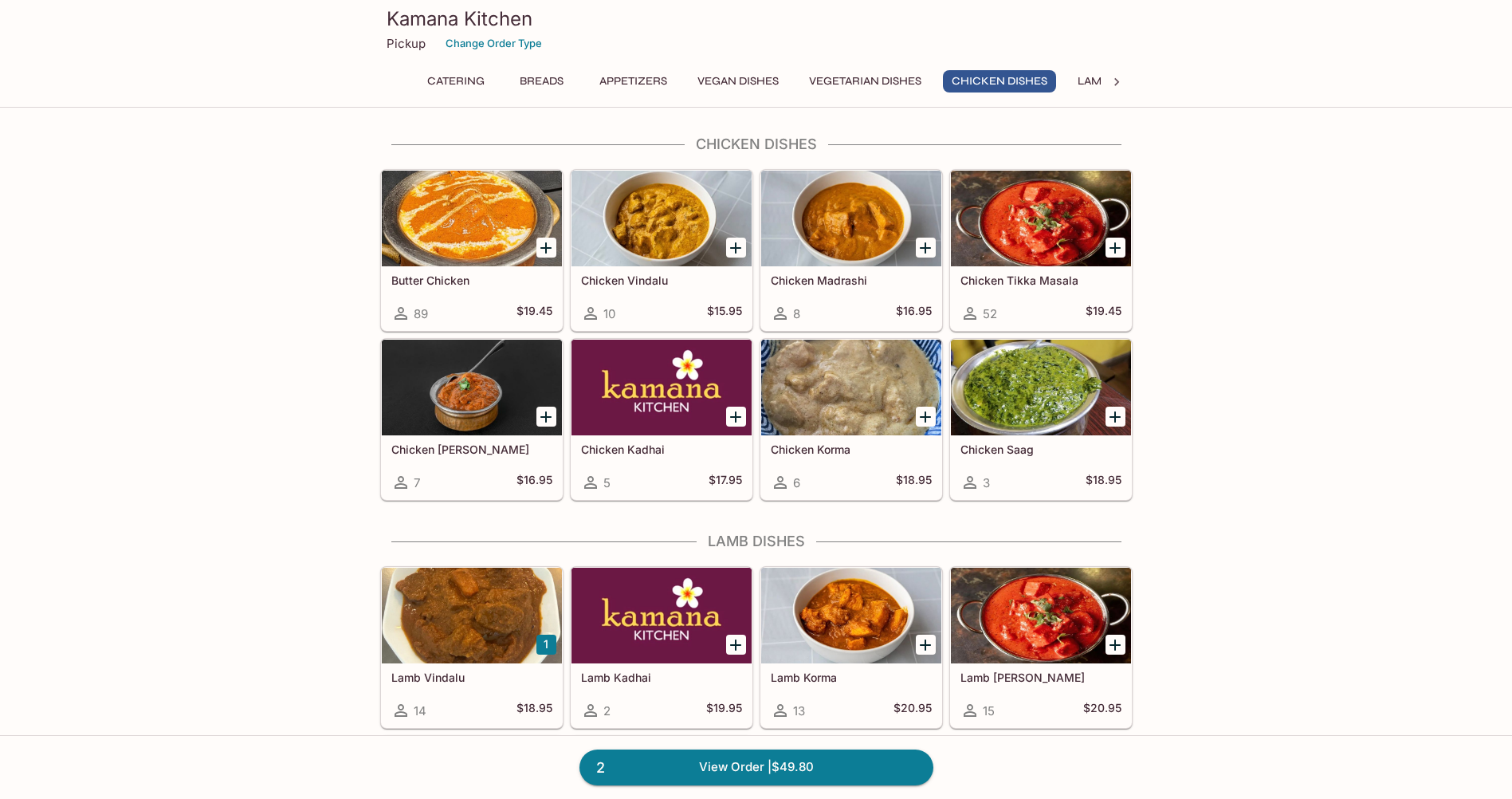
click at [444, 281] on h5 "Butter Chicken" at bounding box center [472, 280] width 161 height 14
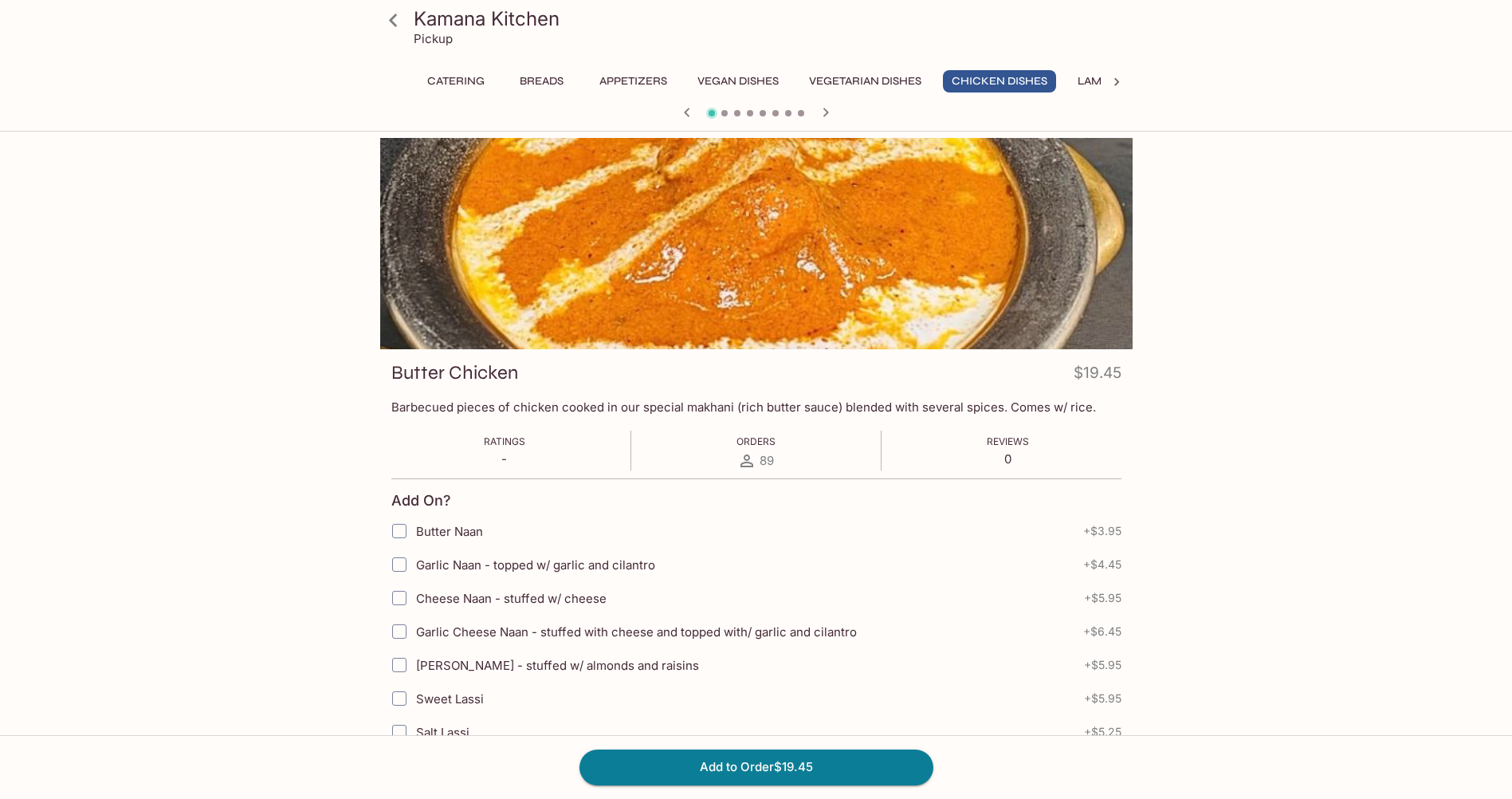
click at [401, 596] on input "Cheese Naan - stuffed w/ cheese" at bounding box center [400, 598] width 32 height 32
checkbox input "true"
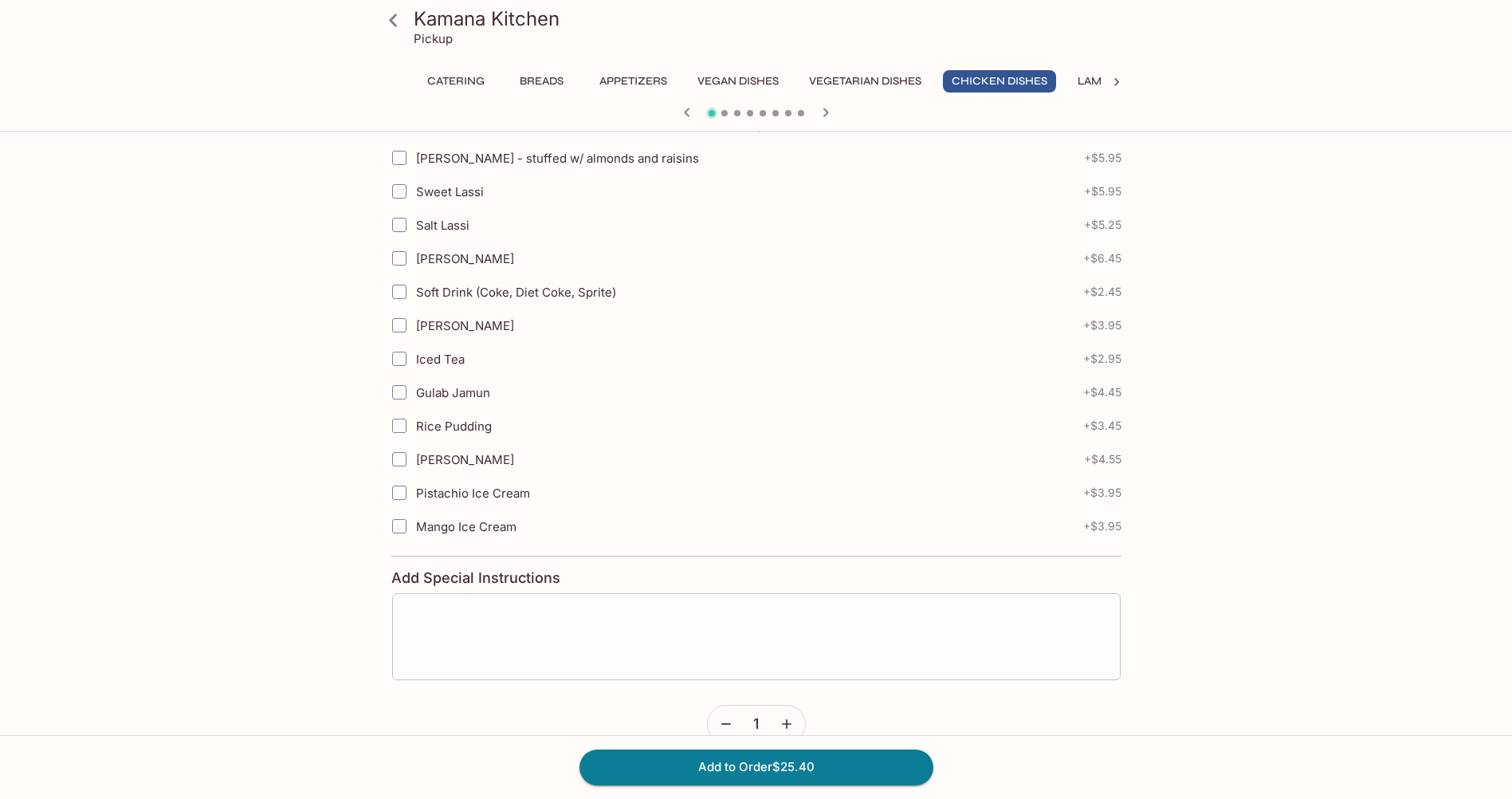
scroll to position [553, 0]
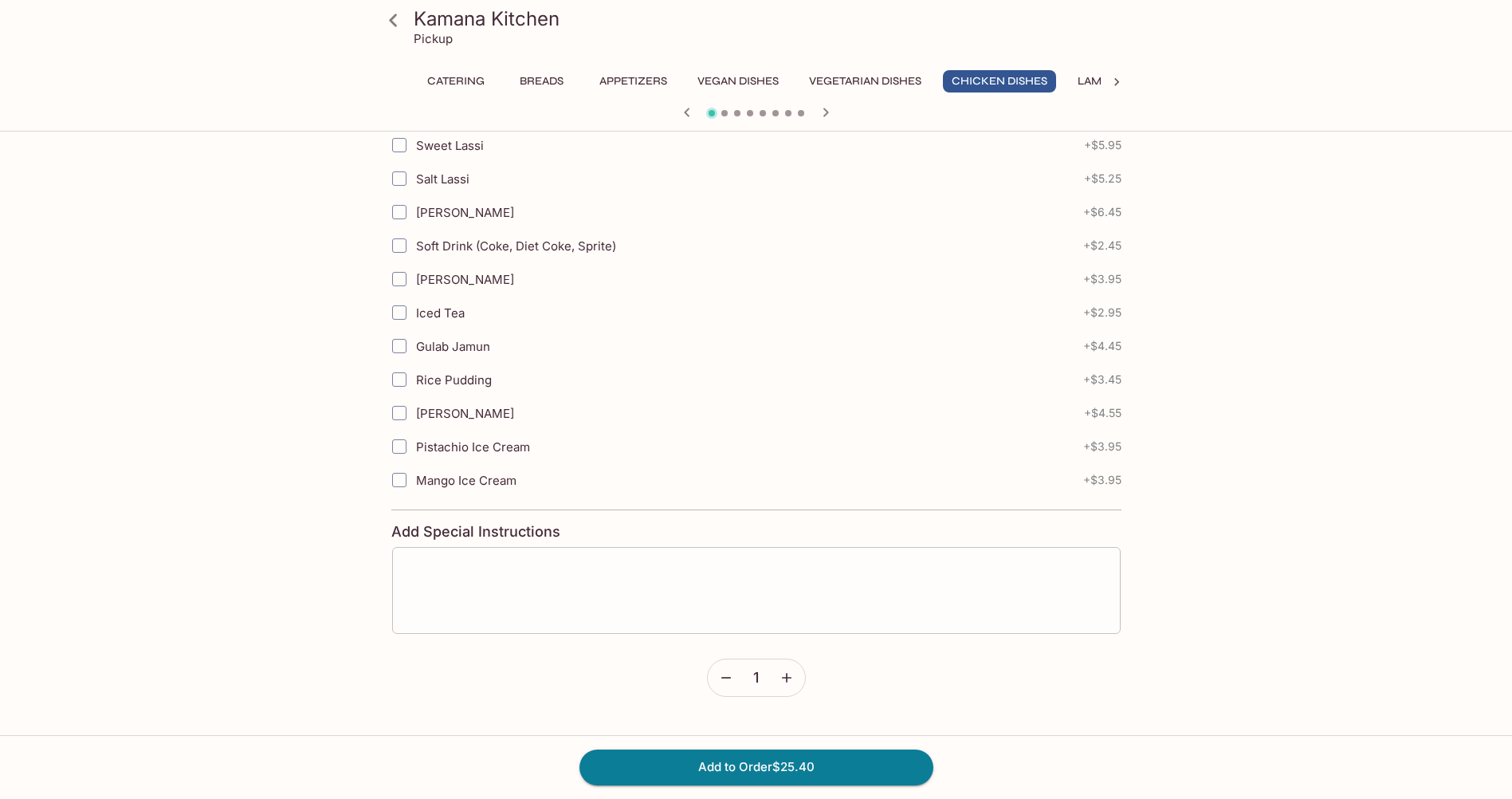
click at [759, 591] on textarea at bounding box center [756, 589] width 706 height 60
click at [692, 114] on icon "button" at bounding box center [687, 113] width 19 height 19
click at [525, 564] on textarea at bounding box center [756, 589] width 706 height 60
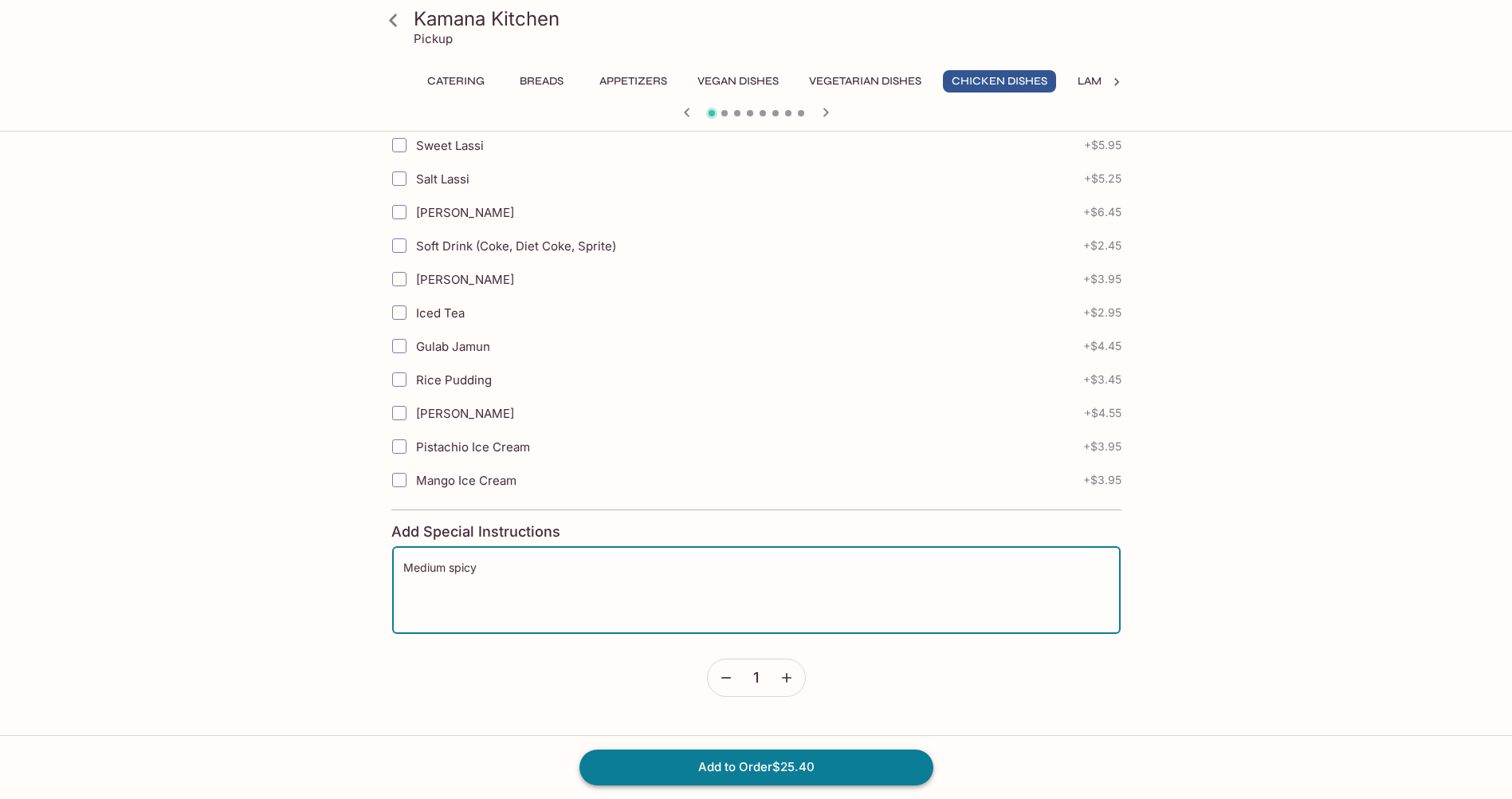
type textarea "Medium spicy"
click at [657, 768] on button "Add to Order $25.40" at bounding box center [756, 767] width 354 height 35
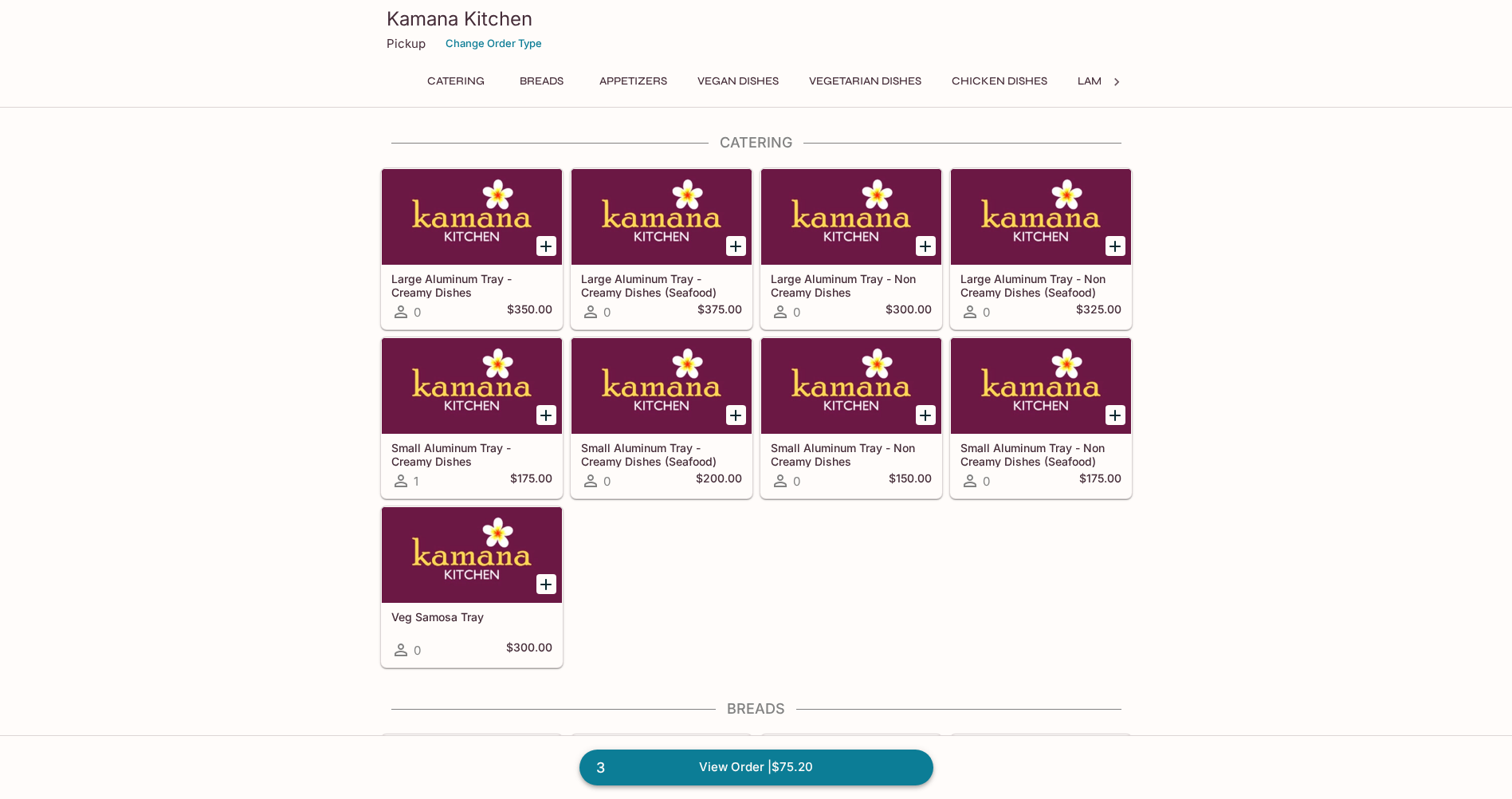
click at [686, 769] on link "3 View Order | $75.20" at bounding box center [756, 767] width 354 height 35
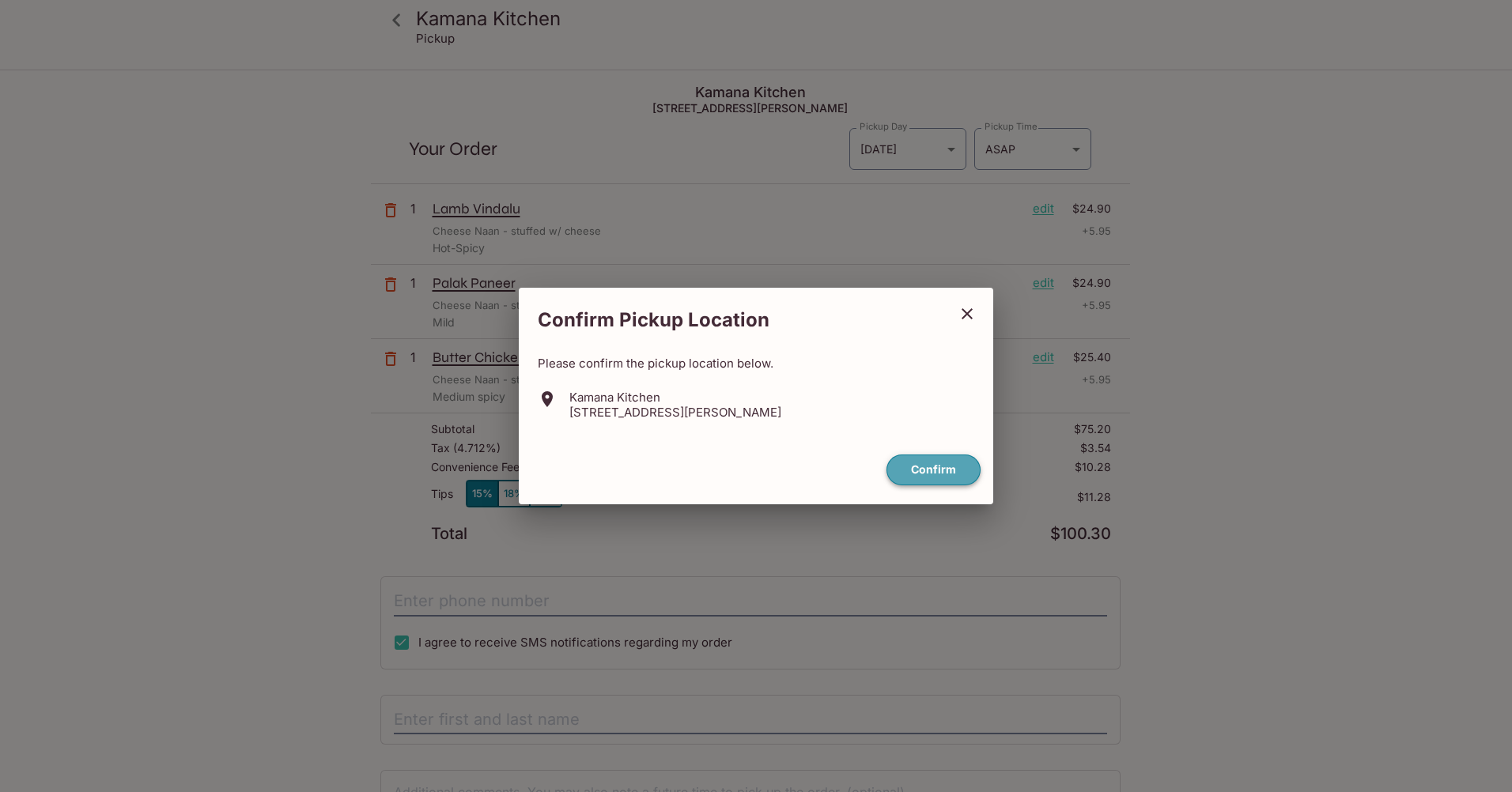
click at [951, 467] on button "Confirm" at bounding box center [933, 470] width 94 height 31
